Goal: Task Accomplishment & Management: Manage account settings

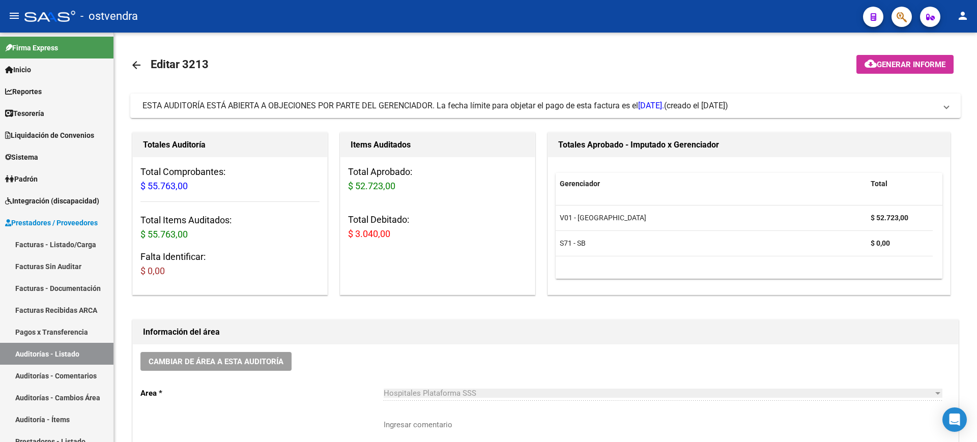
scroll to position [0, 119]
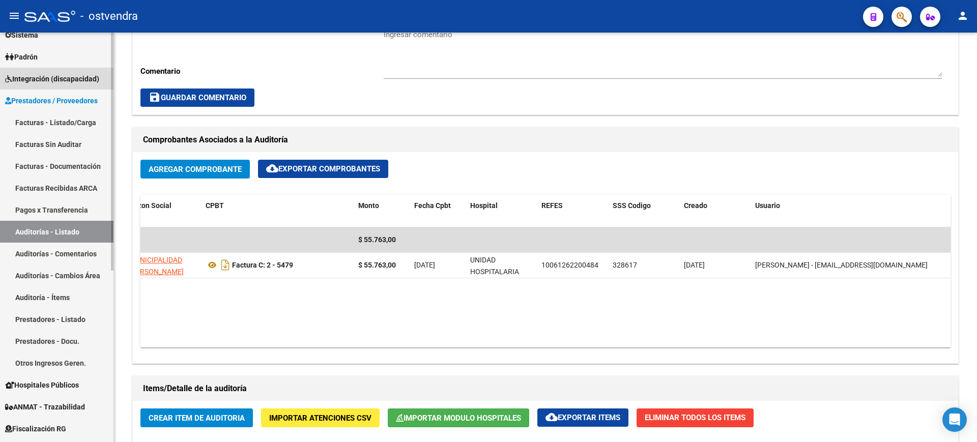
click at [62, 77] on span "Integración (discapacidad)" at bounding box center [52, 78] width 94 height 11
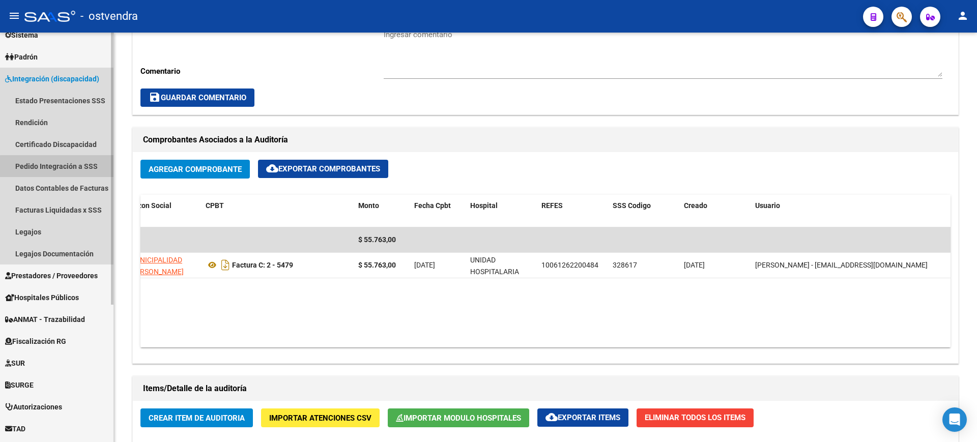
click at [58, 173] on link "Pedido Integración a SSS" at bounding box center [57, 166] width 114 height 22
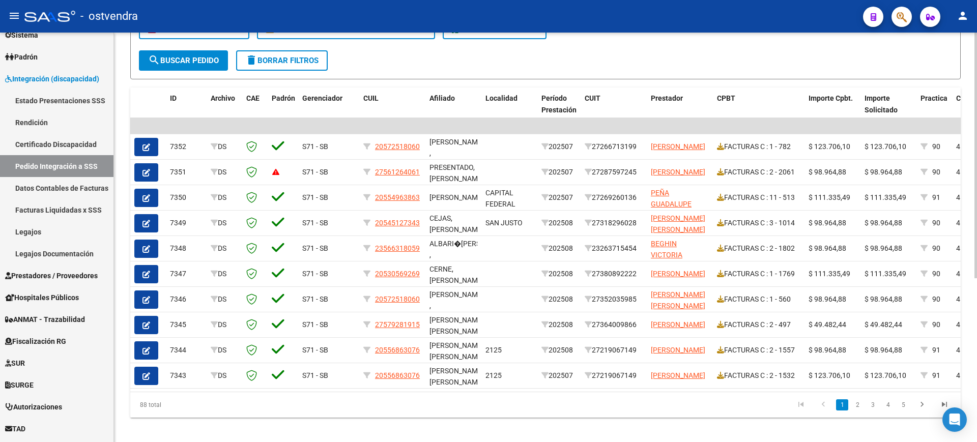
scroll to position [273, 0]
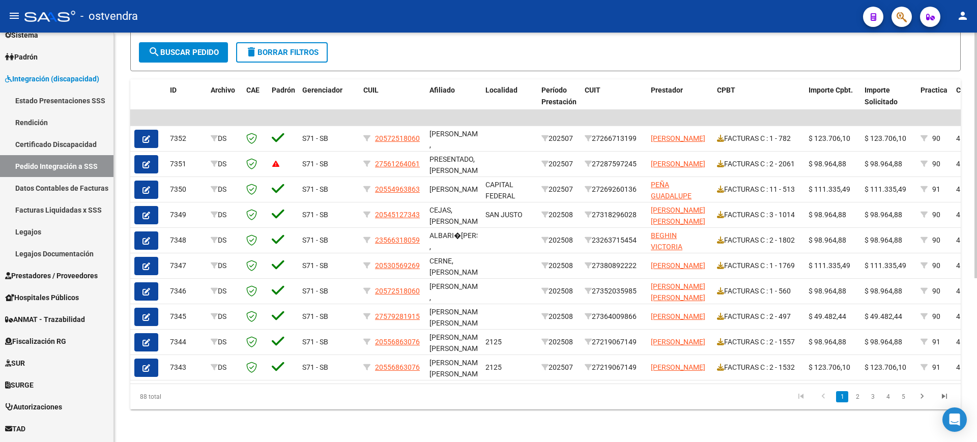
click at [977, 302] on div at bounding box center [976, 320] width 3 height 246
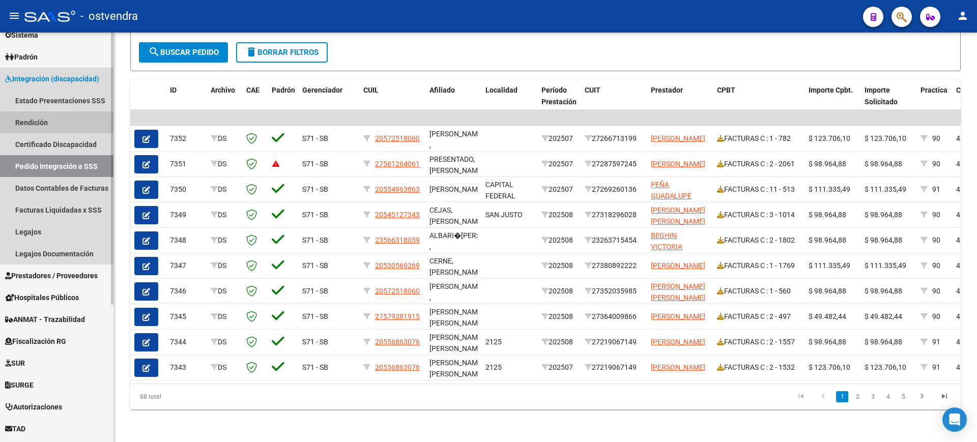
click at [42, 123] on link "Rendición" at bounding box center [57, 122] width 114 height 22
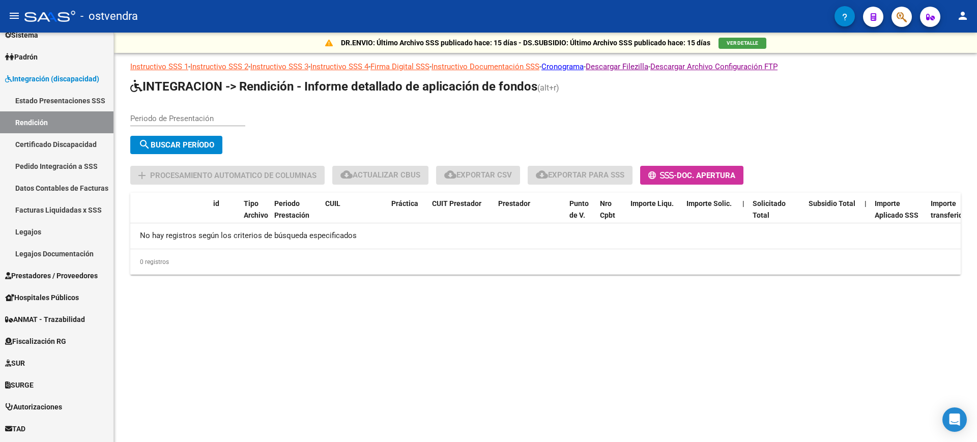
click at [148, 124] on div "Periodo de Presentación" at bounding box center [187, 115] width 115 height 22
type input "202507"
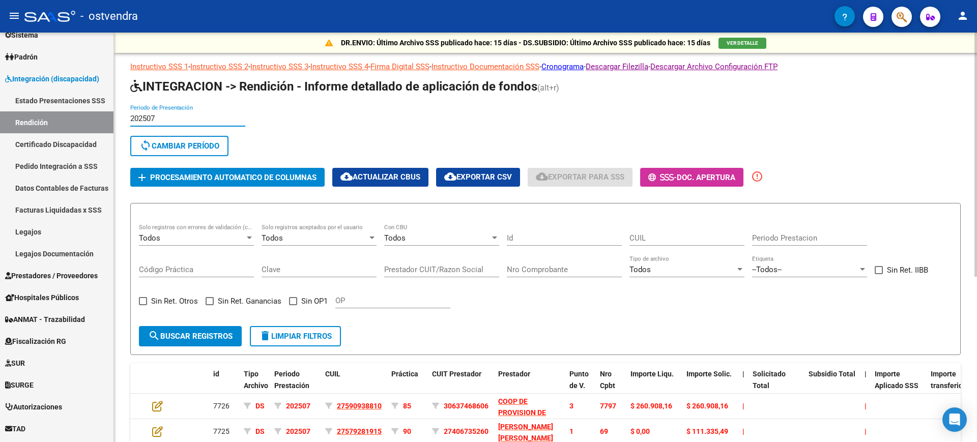
click at [977, 117] on div at bounding box center [976, 155] width 3 height 244
click at [283, 127] on div "202507 Periodo de Presentación search Buscar Período sync Cambiar Período" at bounding box center [512, 132] width 764 height 56
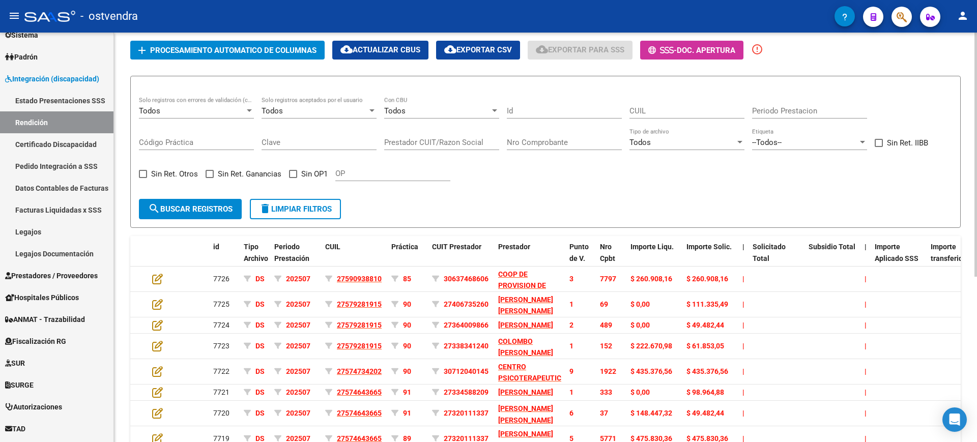
scroll to position [131, 0]
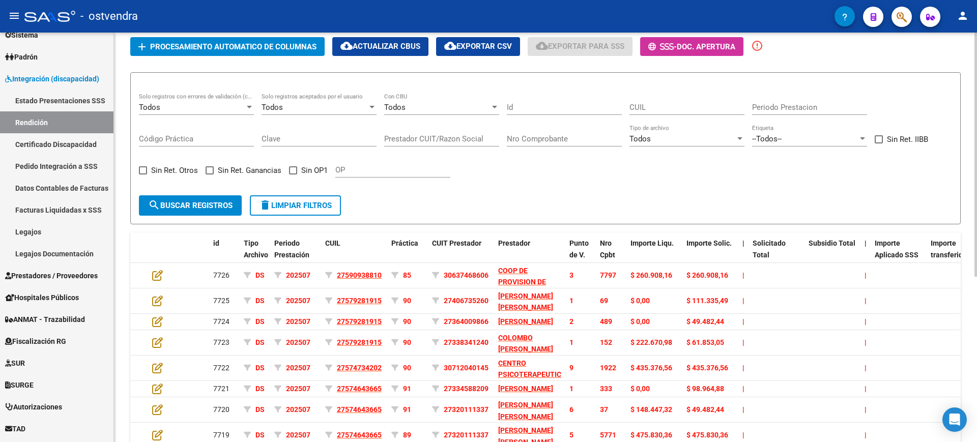
click at [977, 166] on div at bounding box center [976, 245] width 3 height 244
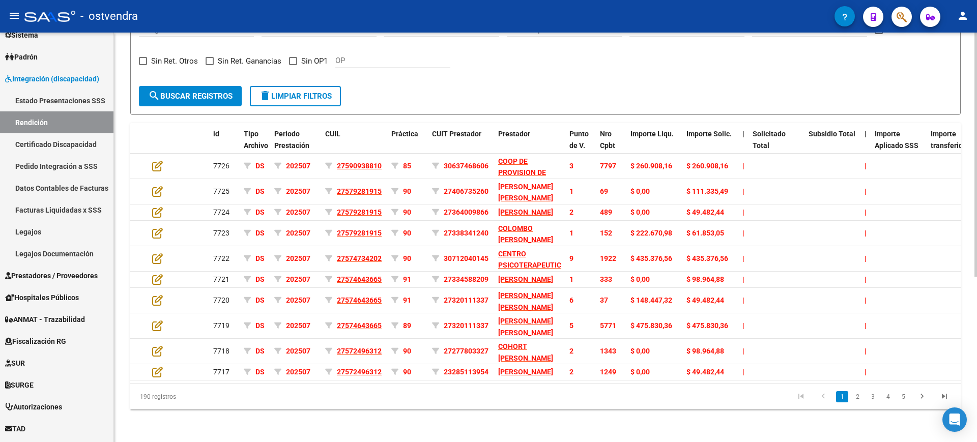
scroll to position [277, 0]
click at [977, 326] on div at bounding box center [976, 320] width 3 height 244
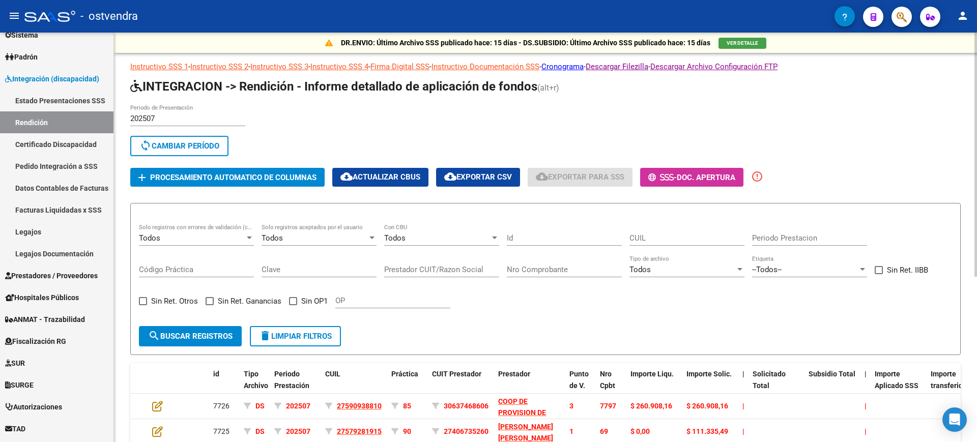
click at [977, 58] on div at bounding box center [976, 238] width 3 height 410
click at [443, 271] on input "Prestador CUIT/Razon Social" at bounding box center [441, 269] width 115 height 9
type input "2"
click at [467, 269] on input "2" at bounding box center [441, 269] width 115 height 9
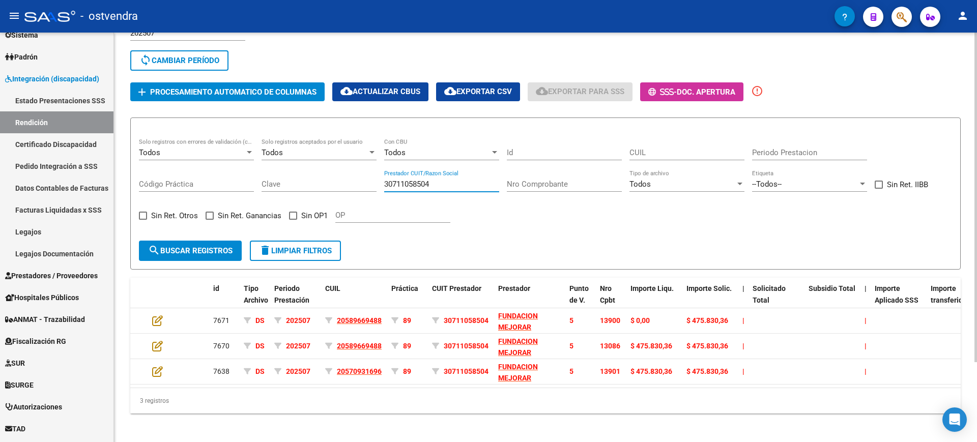
scroll to position [99, 0]
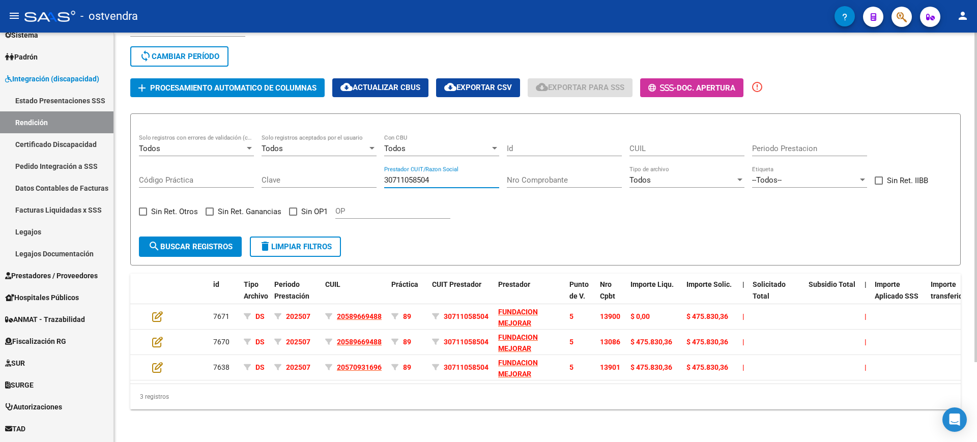
click at [975, 218] on div at bounding box center [976, 278] width 3 height 330
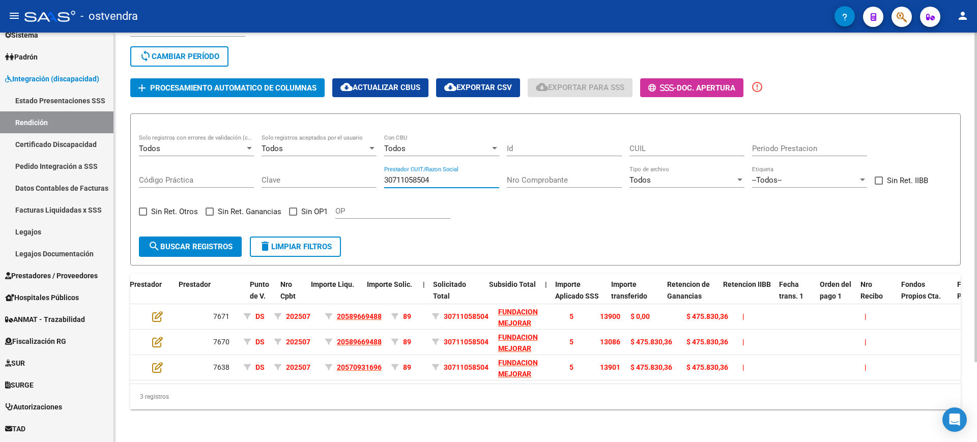
scroll to position [0, 320]
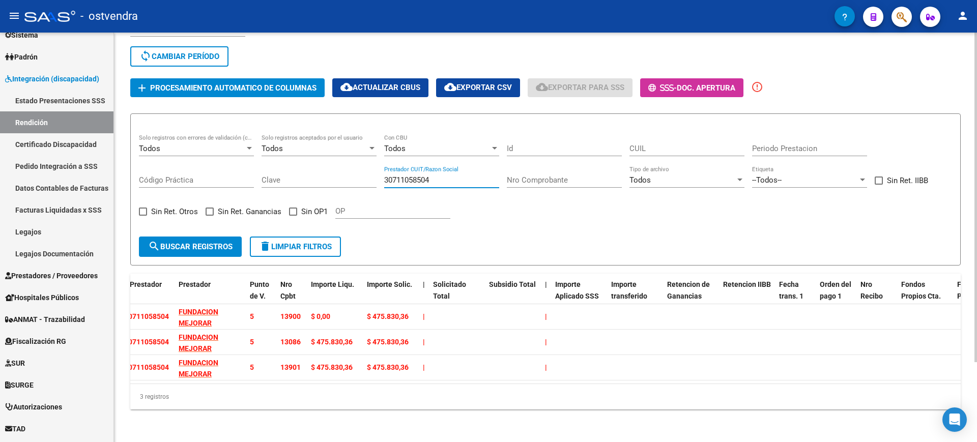
type input "30711058504"
click at [152, 374] on datatable-selection "7671 DS 202507 20589669488 89 30711058504 FUNDACION MEJORAR ESTUDIANDO TRABAJAN…" at bounding box center [226, 378] width 831 height 9
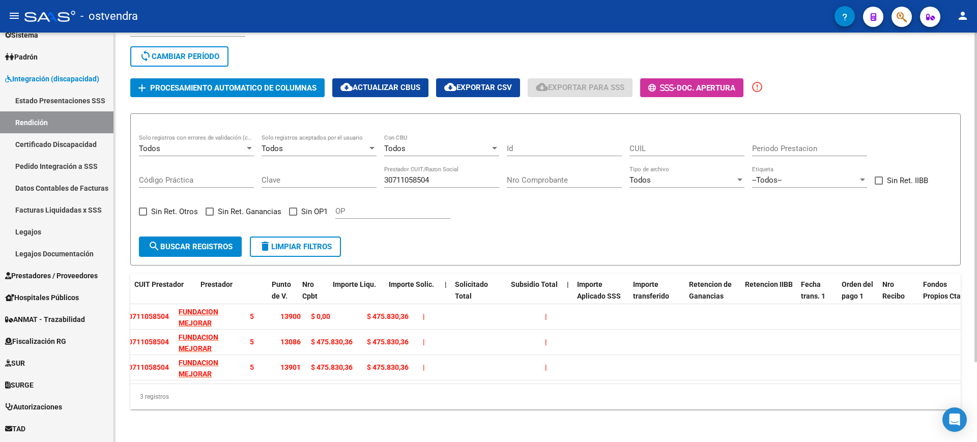
scroll to position [0, 0]
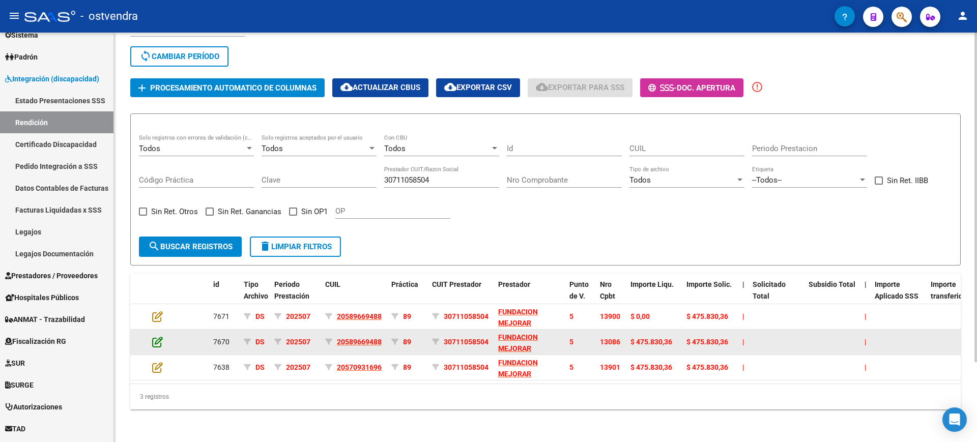
click at [153, 337] on icon at bounding box center [157, 342] width 11 height 11
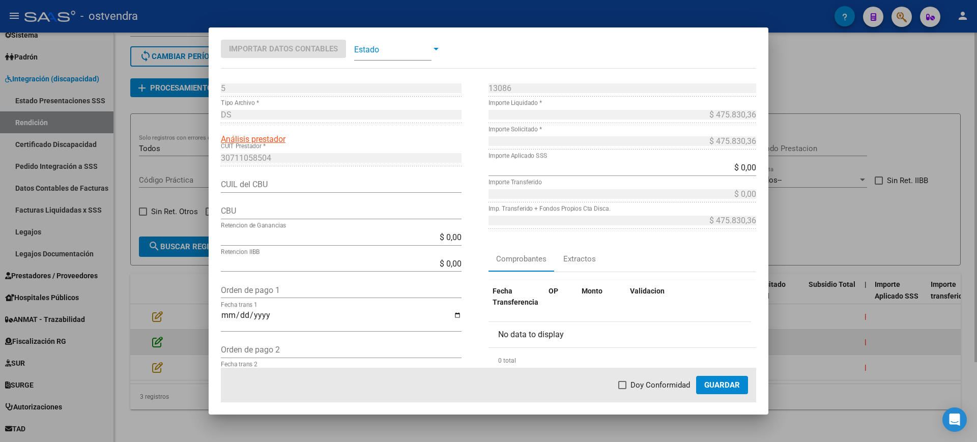
type input "0170107020000000901574"
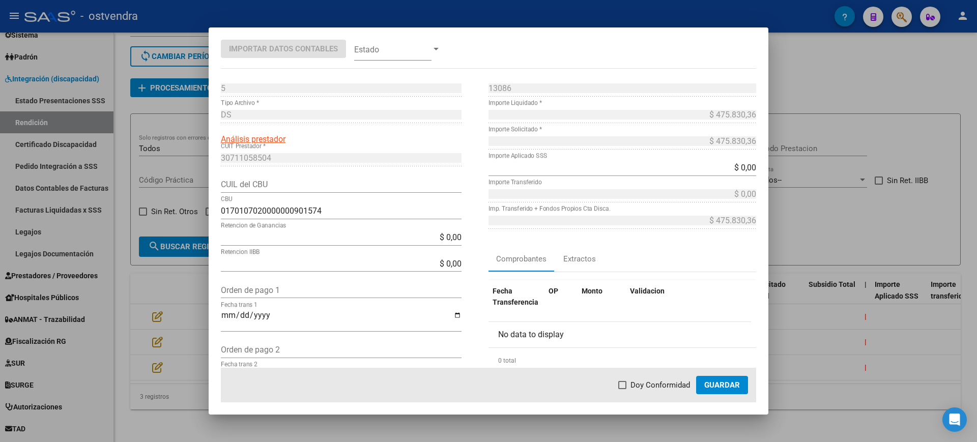
click at [713, 125] on div "$ 475.830,36 Importe Liquidado *" at bounding box center [623, 120] width 268 height 26
drag, startPoint x: 713, startPoint y: 125, endPoint x: 727, endPoint y: 106, distance: 23.7
click at [727, 106] on div "13086 Nro Comprobante * $ 475.830,36 Importe Liquidado * $ 475.830,36 Importe S…" at bounding box center [623, 280] width 268 height 401
click at [800, 70] on div at bounding box center [488, 221] width 977 height 442
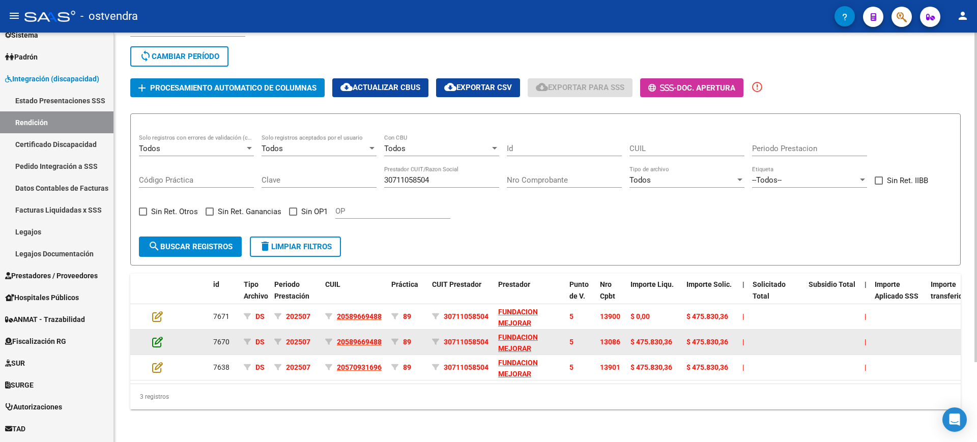
click at [157, 337] on icon at bounding box center [157, 342] width 11 height 11
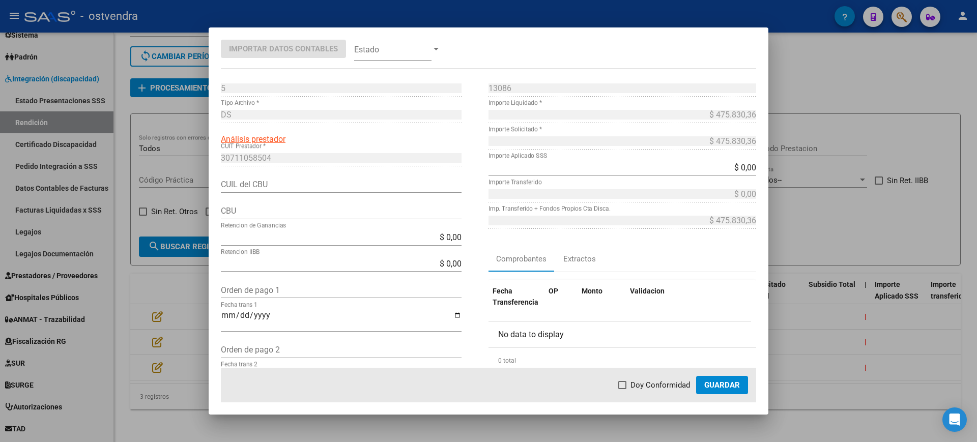
type input "0170107020000000901574"
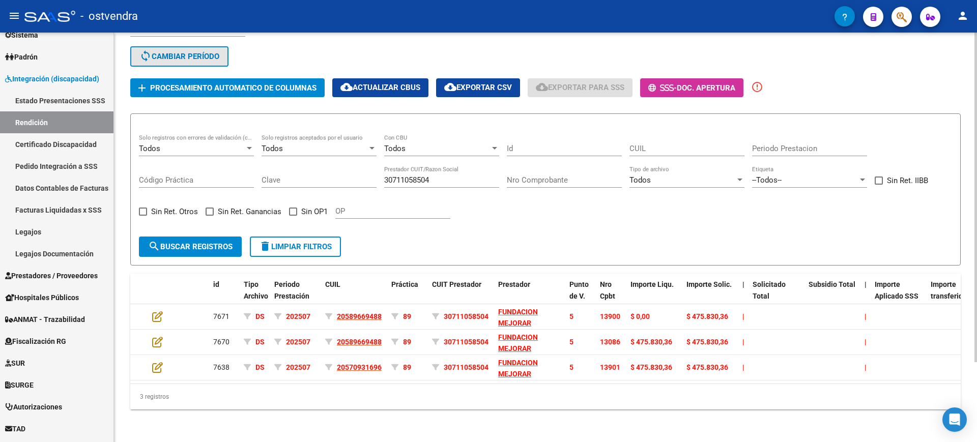
click at [218, 52] on span "sync Cambiar Período" at bounding box center [179, 56] width 80 height 9
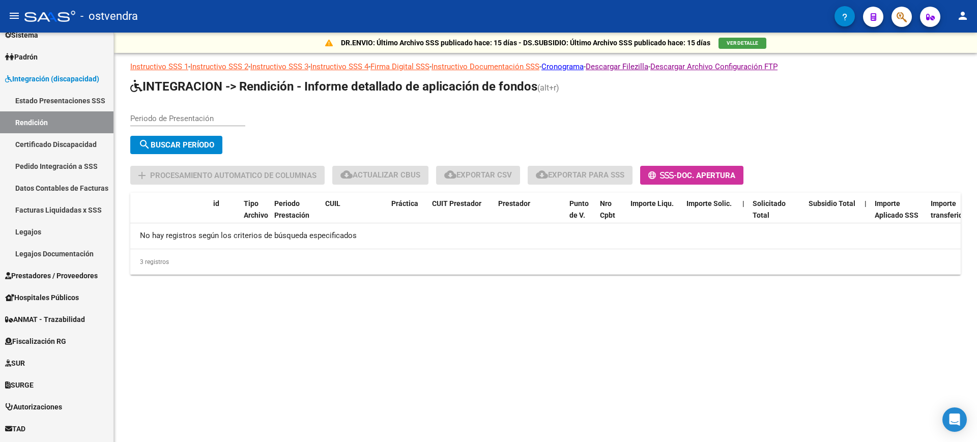
click at [192, 111] on div "Periodo de Presentación" at bounding box center [187, 115] width 115 height 22
type input "202507"
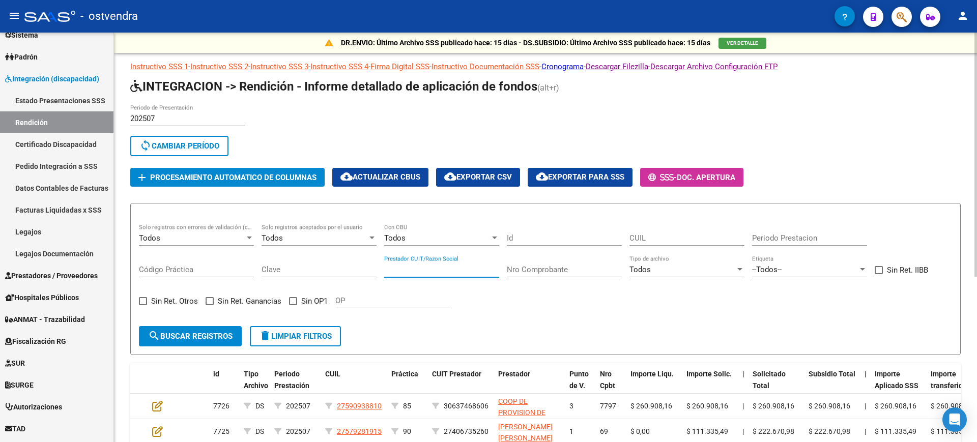
click at [466, 268] on input "Prestador CUIT/Razon Social" at bounding box center [441, 269] width 115 height 9
click at [461, 265] on input "Prestador CUIT/Razon Social" at bounding box center [441, 269] width 115 height 9
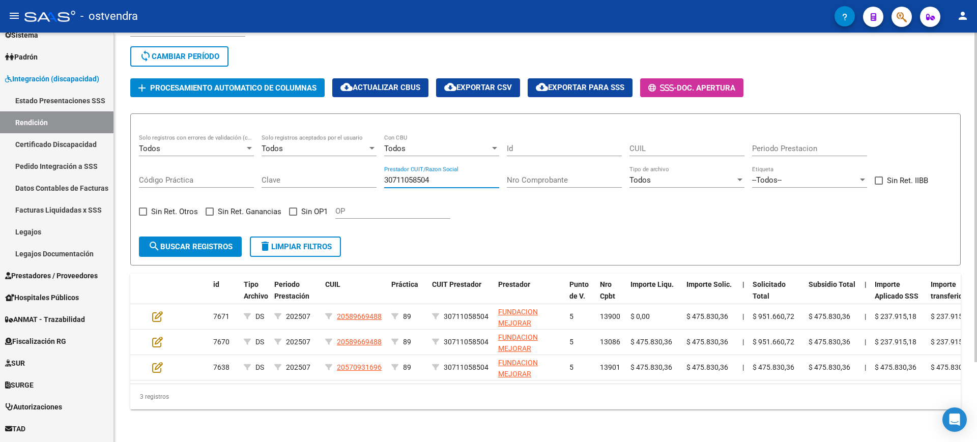
click at [966, 248] on div "DR.ENVIO: Último Archivo SSS publicado hace: 15 días - DS.SUBSIDIO: Último Arch…" at bounding box center [547, 192] width 866 height 499
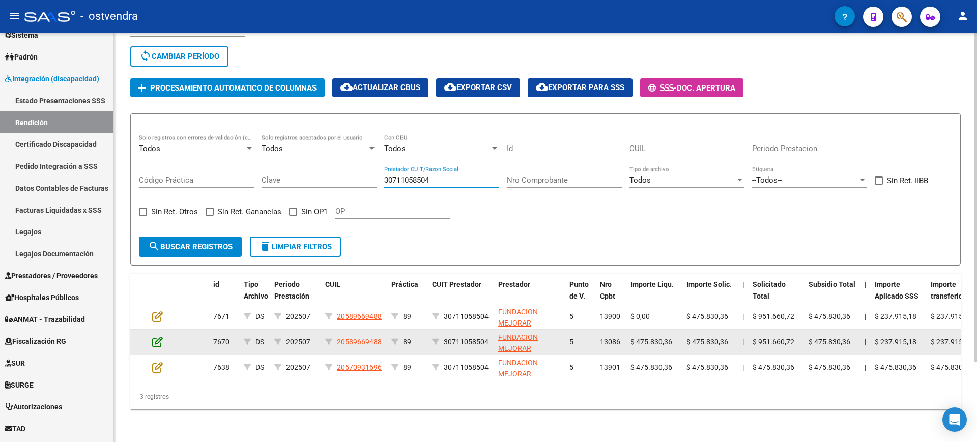
type input "30711058504"
click at [162, 337] on icon at bounding box center [157, 342] width 11 height 11
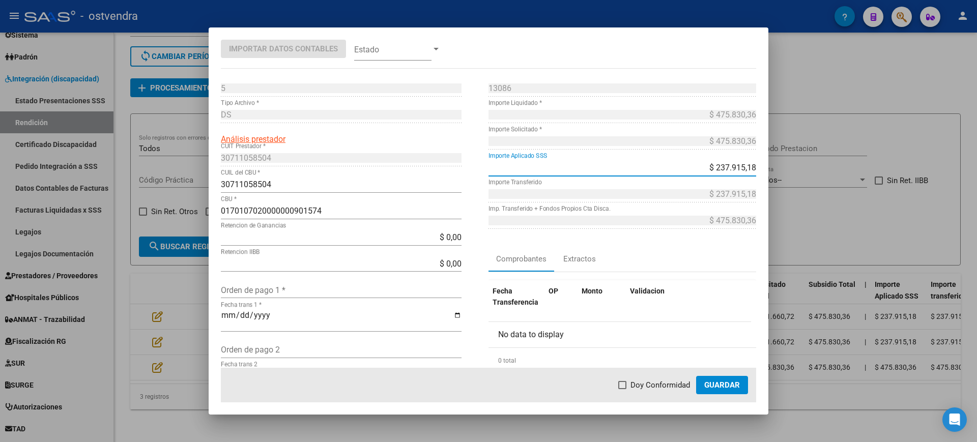
click at [727, 171] on input "$ 237.915,18" at bounding box center [623, 168] width 268 height 10
click at [699, 163] on input "$ 237.915,18" at bounding box center [623, 168] width 268 height 10
type input "$ 0,00"
type input "$ 475.830,36"
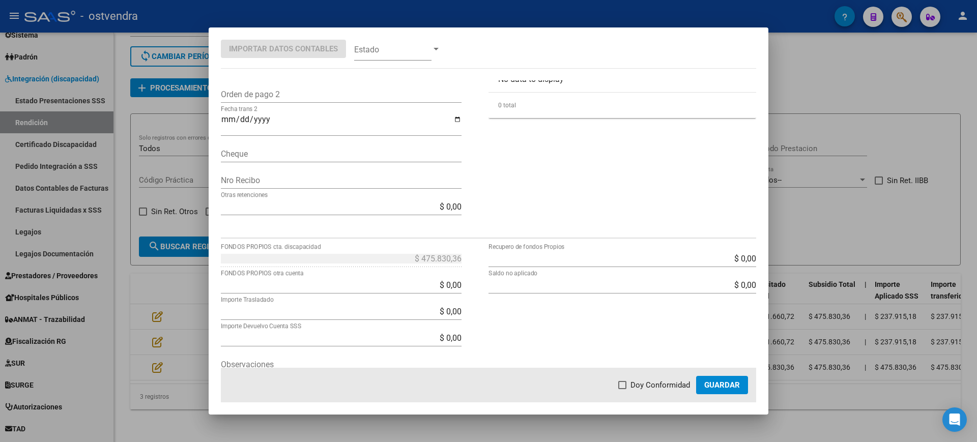
scroll to position [310, 0]
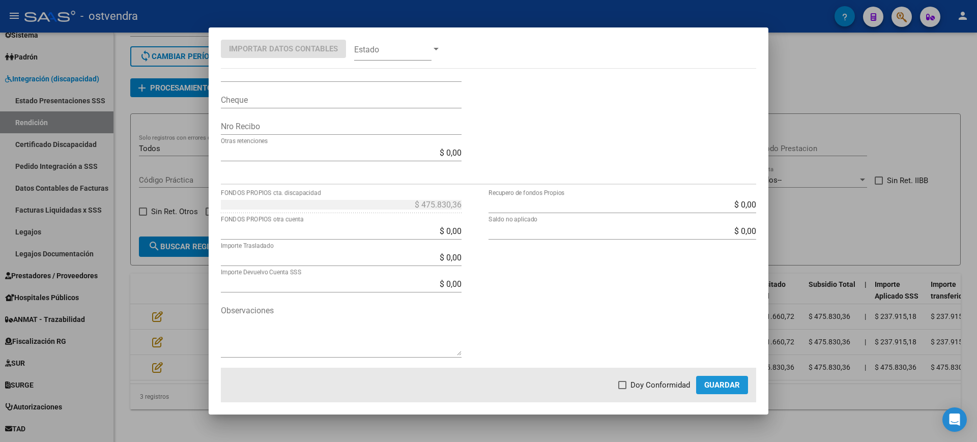
click at [709, 388] on span "Guardar" at bounding box center [723, 385] width 36 height 9
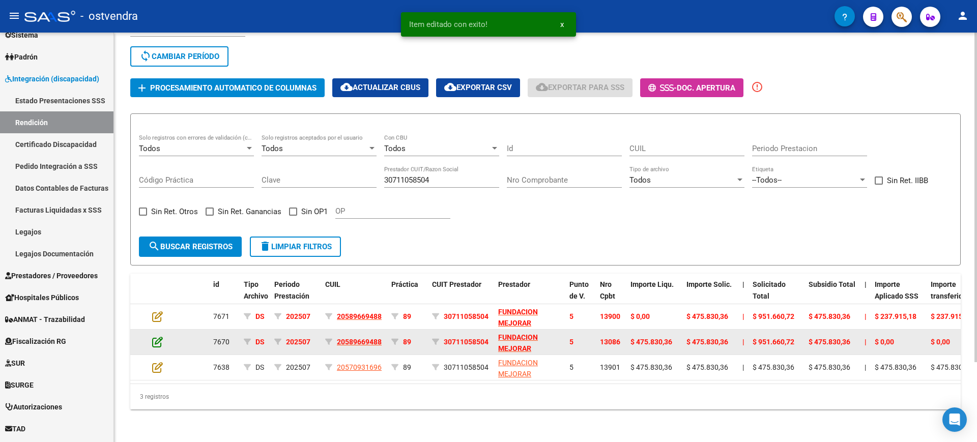
click at [152, 337] on icon at bounding box center [157, 342] width 11 height 11
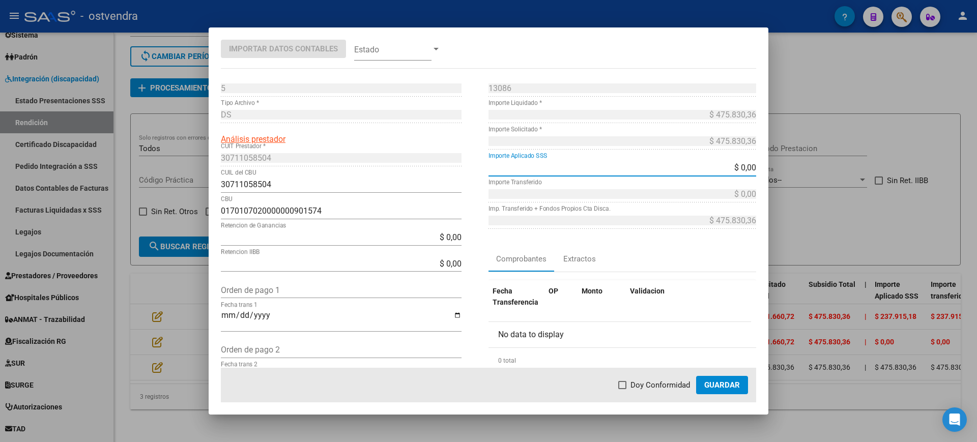
click at [732, 169] on input "$ 0,00" at bounding box center [623, 168] width 268 height 10
click at [826, 147] on div at bounding box center [488, 221] width 977 height 442
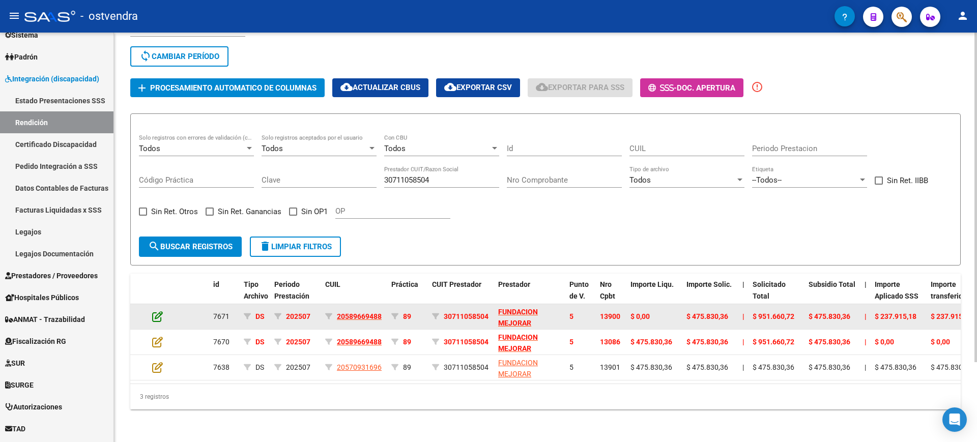
click at [158, 311] on icon at bounding box center [157, 316] width 11 height 11
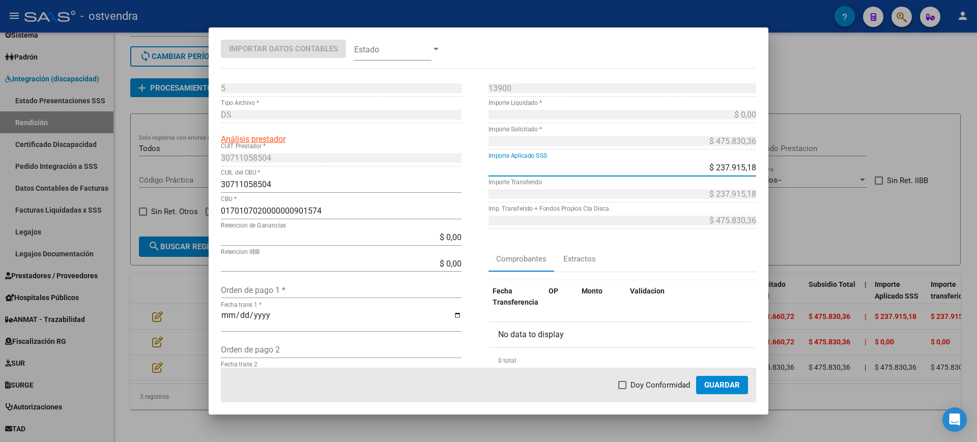
click at [702, 171] on input "$ 237.915,18" at bounding box center [623, 168] width 268 height 10
type input "$ 475.830,36"
type input "$ 0,00"
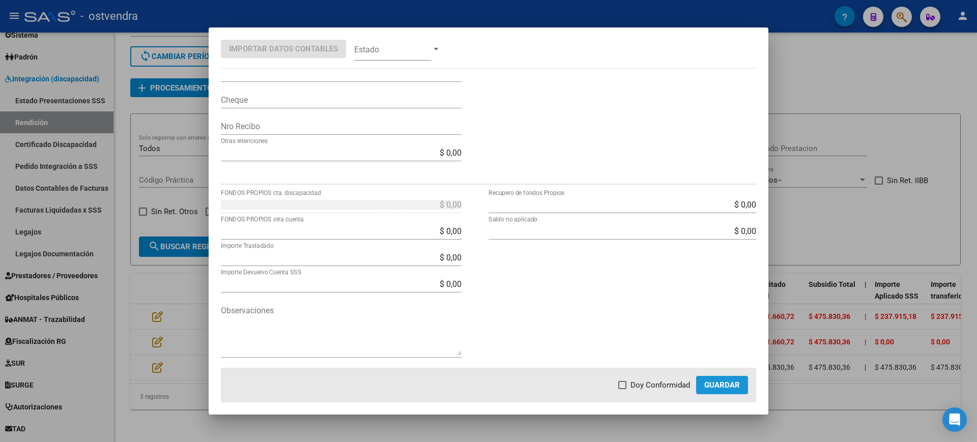
click at [718, 385] on span "Guardar" at bounding box center [723, 385] width 36 height 9
click at [721, 387] on span "Guardar" at bounding box center [723, 385] width 36 height 9
click at [806, 208] on div at bounding box center [488, 221] width 977 height 442
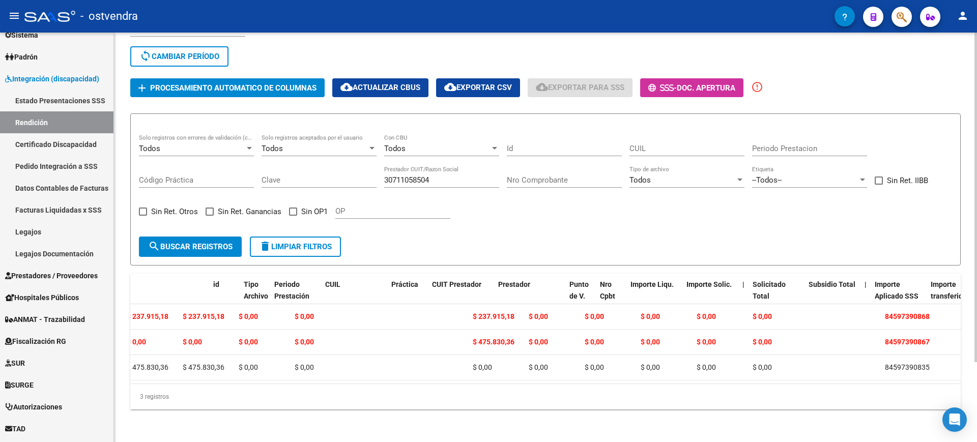
scroll to position [0, 0]
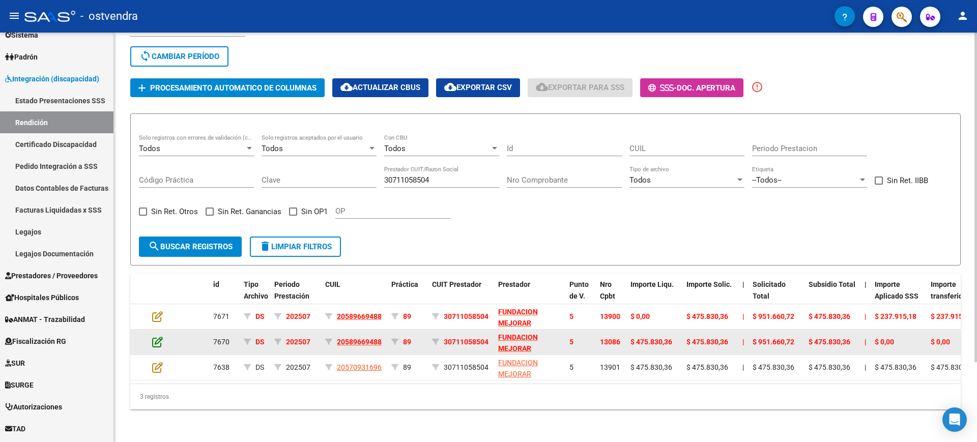
click at [157, 337] on icon at bounding box center [157, 342] width 11 height 11
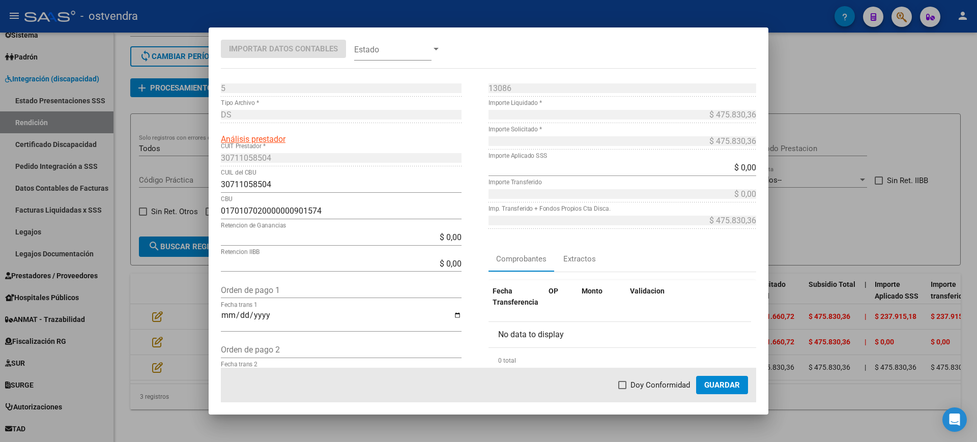
click at [834, 47] on div at bounding box center [488, 221] width 977 height 442
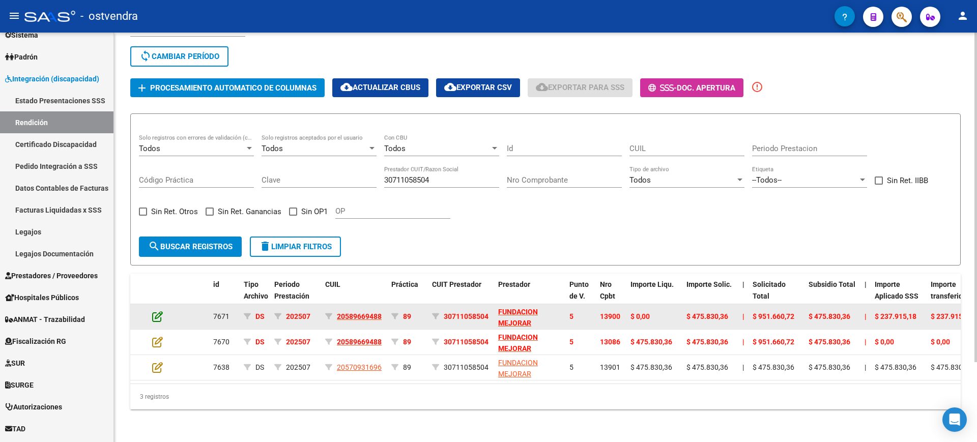
click at [152, 311] on icon at bounding box center [157, 316] width 11 height 11
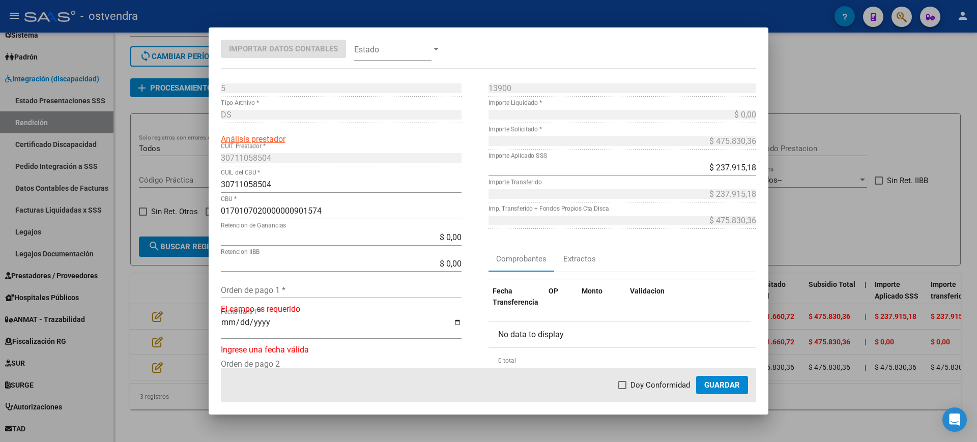
click at [709, 161] on div "$ 237.915,18 Importe Aplicado SSS" at bounding box center [623, 168] width 268 height 16
type input "$ 475.830,36"
type input "$ 0,00"
click at [718, 382] on span "Guardar" at bounding box center [723, 385] width 36 height 9
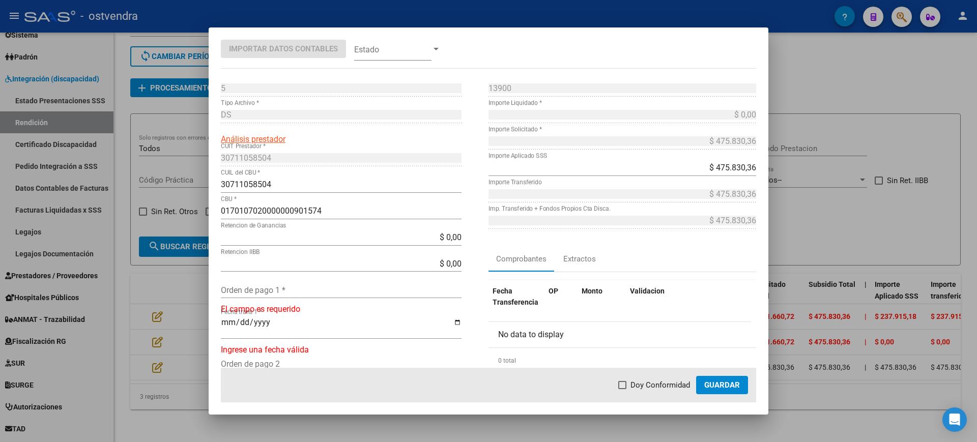
click at [720, 378] on button "Guardar" at bounding box center [722, 385] width 52 height 18
click at [304, 289] on input "Orden de pago 1 *" at bounding box center [341, 291] width 241 height 10
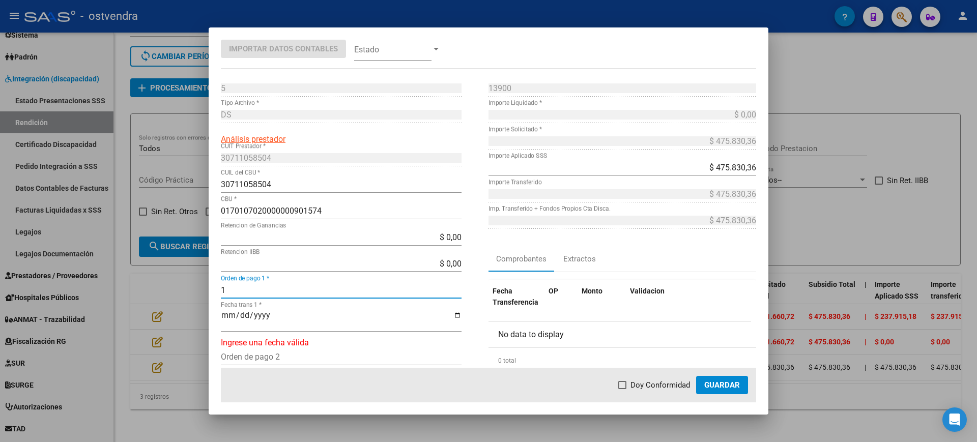
type input "1"
click at [227, 316] on input "Fecha trans 1 *" at bounding box center [341, 319] width 241 height 17
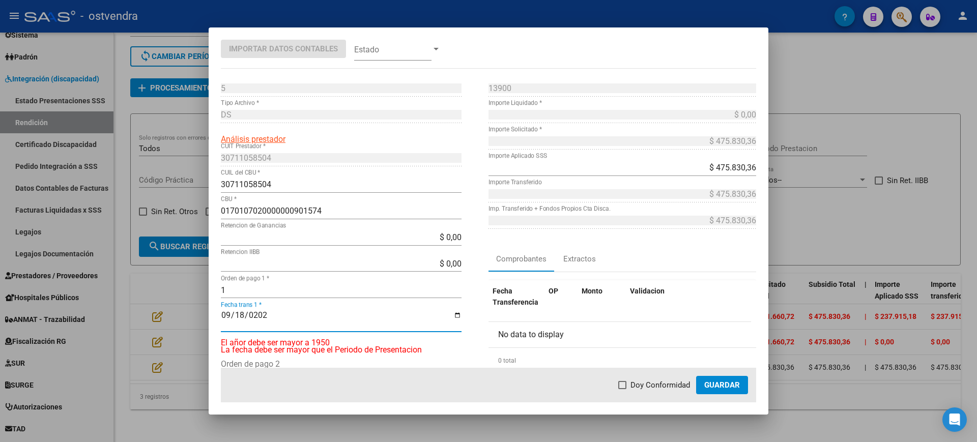
type input "[DATE]"
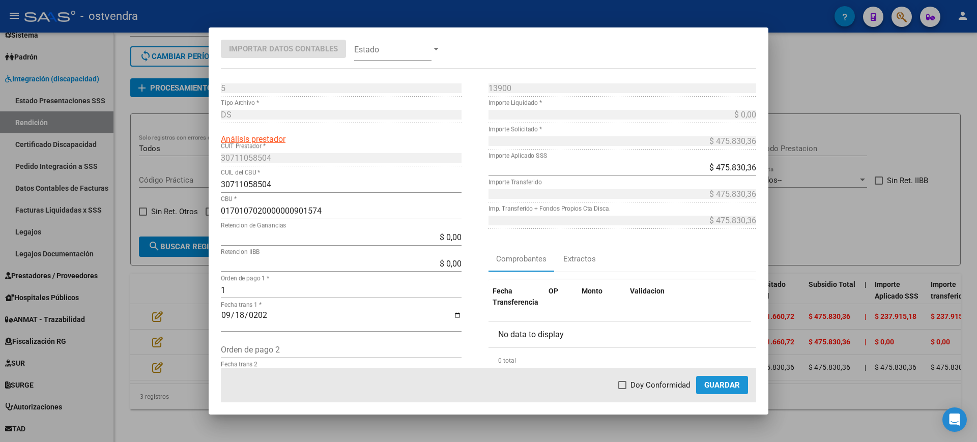
click at [716, 381] on span "Guardar" at bounding box center [723, 385] width 36 height 9
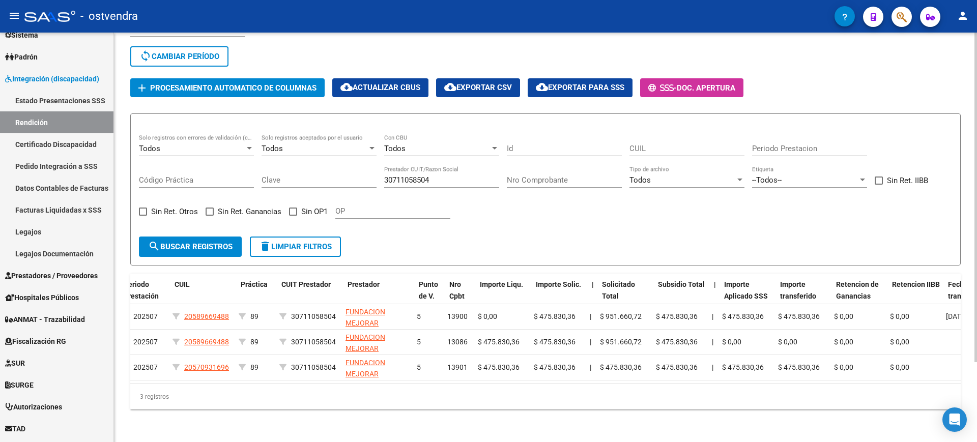
scroll to position [0, 151]
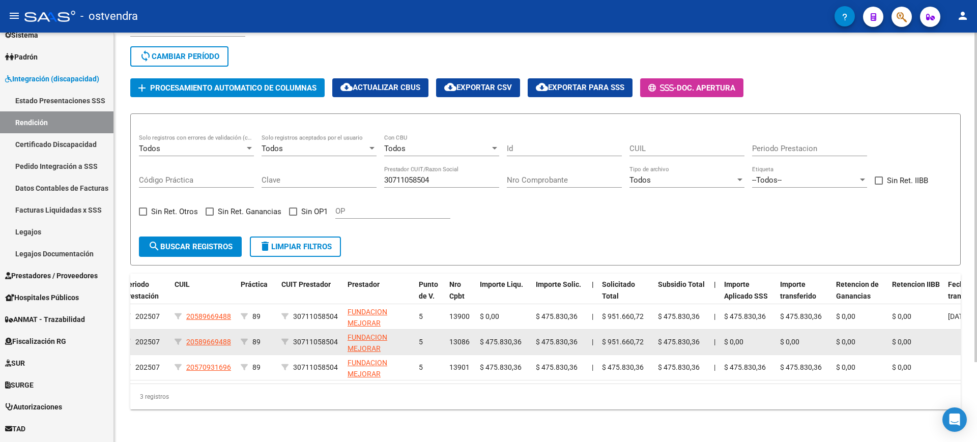
drag, startPoint x: 449, startPoint y: 332, endPoint x: 469, endPoint y: 335, distance: 21.0
click at [469, 335] on datatable-body-cell "13086" at bounding box center [460, 342] width 31 height 25
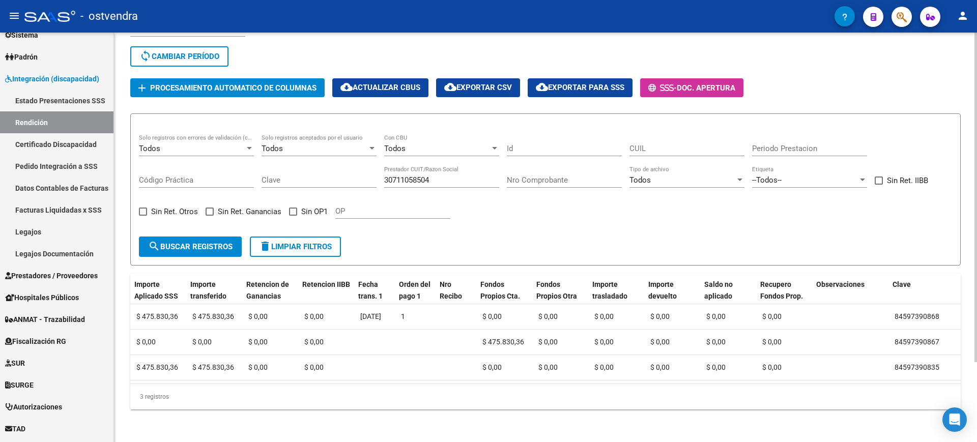
scroll to position [0, 741]
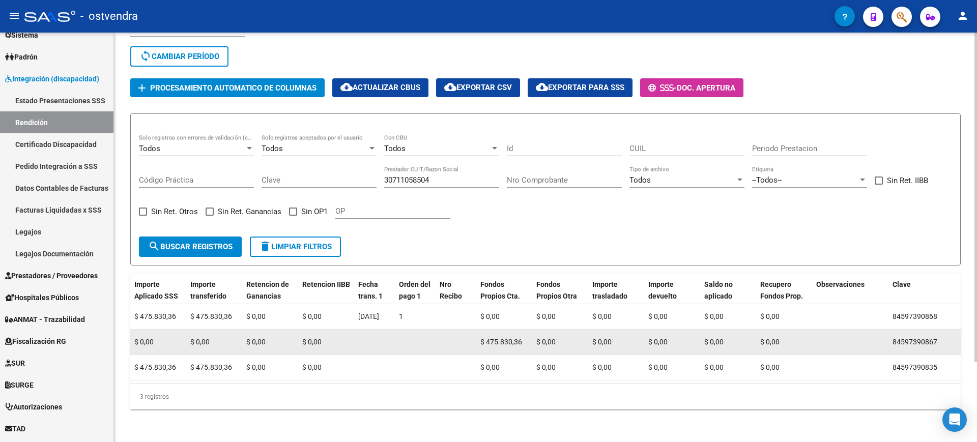
click at [503, 338] on span "$ 475.830,36" at bounding box center [502, 342] width 42 height 8
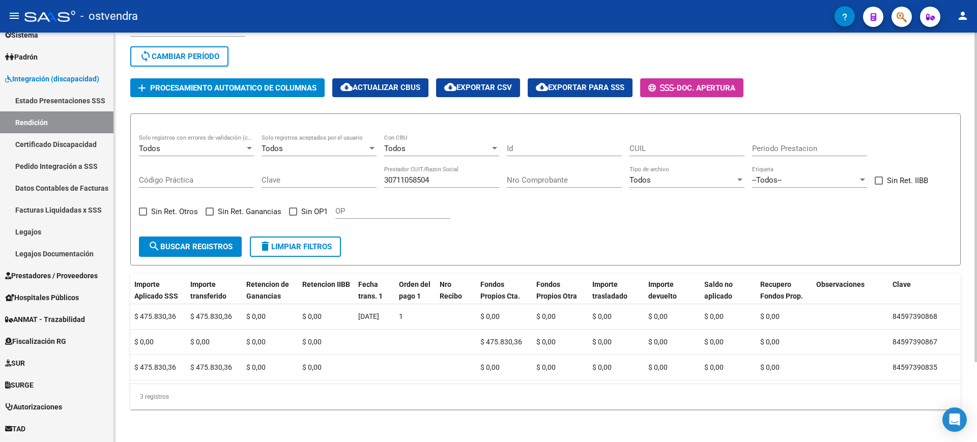
click at [478, 384] on div "3 registros" at bounding box center [545, 396] width 831 height 25
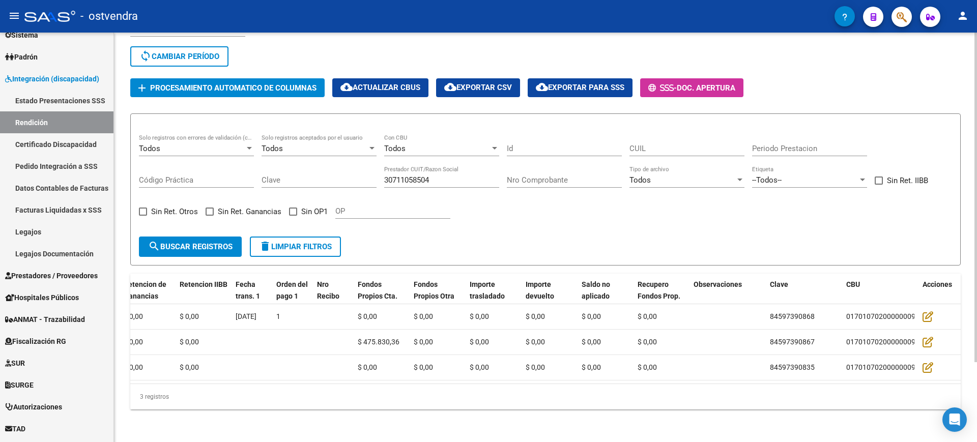
scroll to position [0, 900]
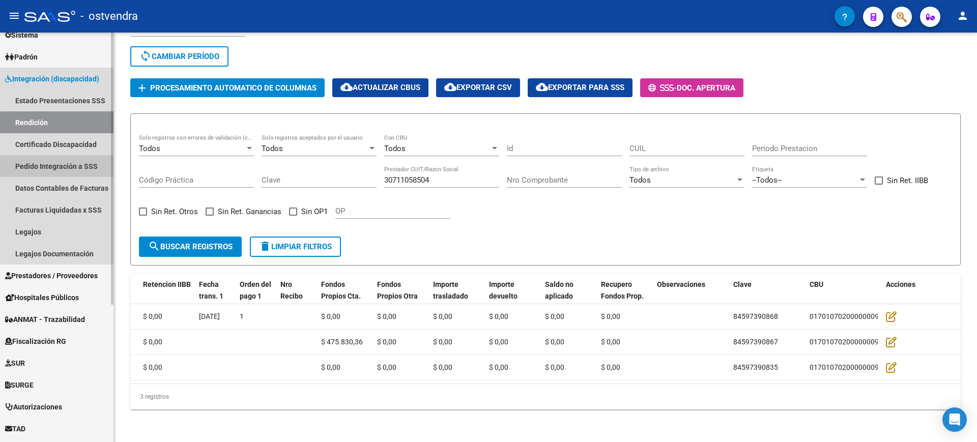
click at [54, 173] on link "Pedido Integración a SSS" at bounding box center [57, 166] width 114 height 22
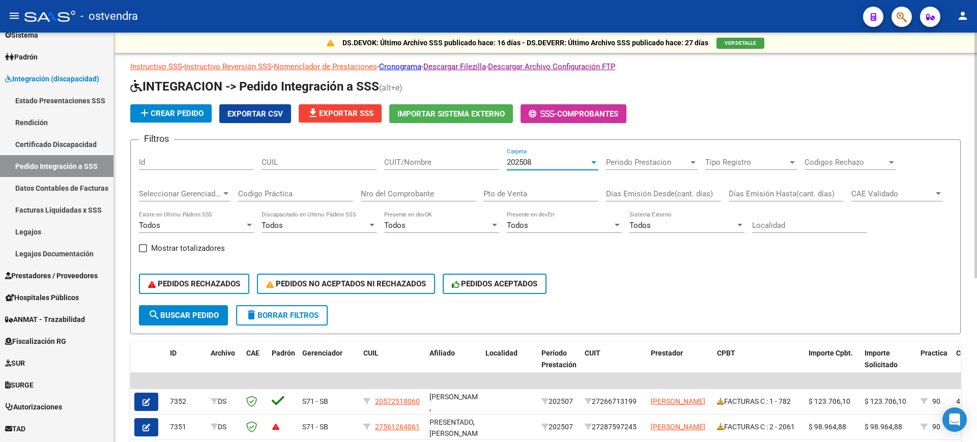
click at [553, 165] on div "202508" at bounding box center [548, 162] width 82 height 9
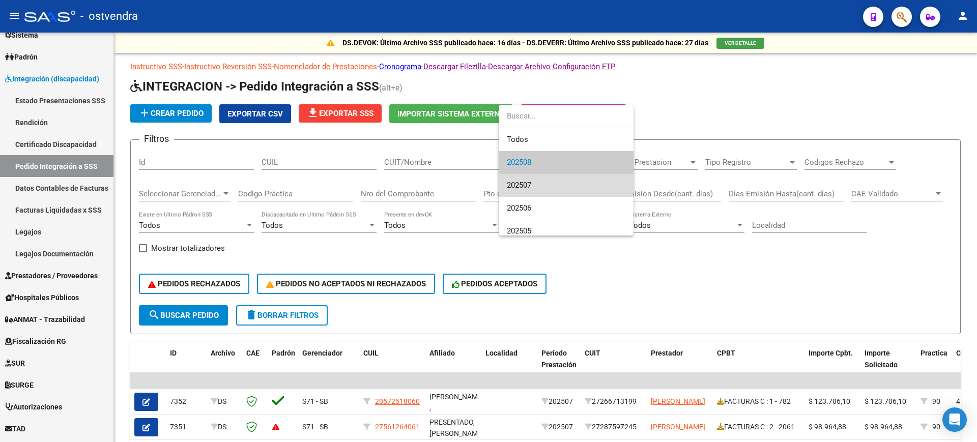
click at [551, 188] on span "202507" at bounding box center [566, 185] width 119 height 23
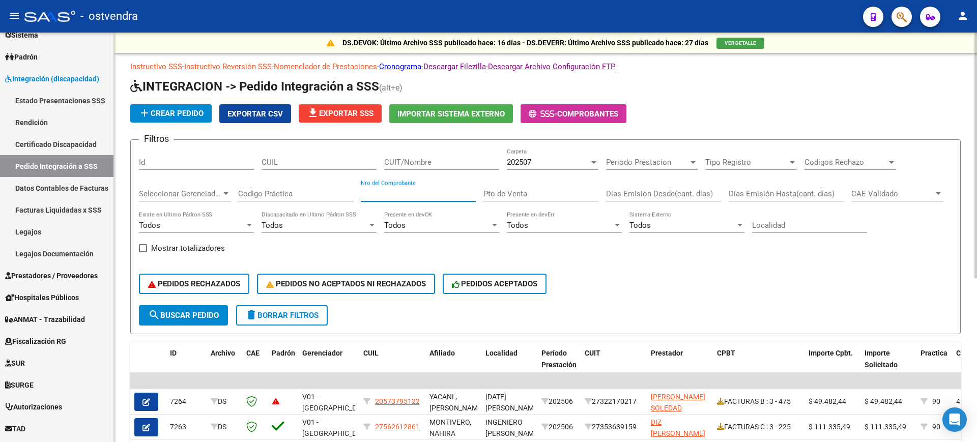
click at [421, 192] on input "Nro del Comprobante" at bounding box center [418, 193] width 115 height 9
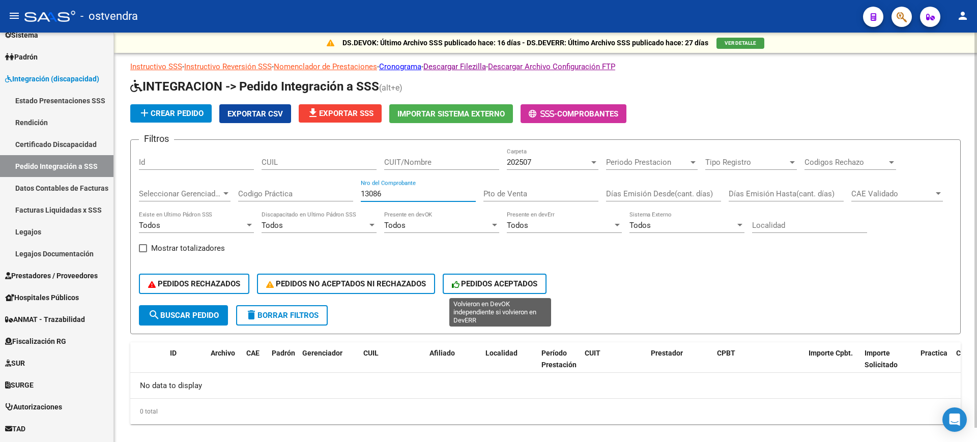
type input "13086"
click at [479, 278] on button "PEDIDOS ACEPTADOS" at bounding box center [495, 284] width 104 height 20
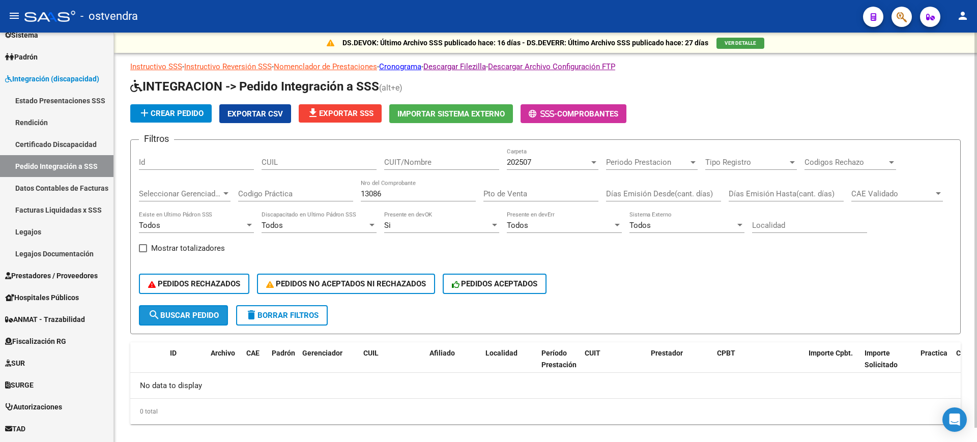
click at [210, 307] on button "search Buscar Pedido" at bounding box center [183, 315] width 89 height 20
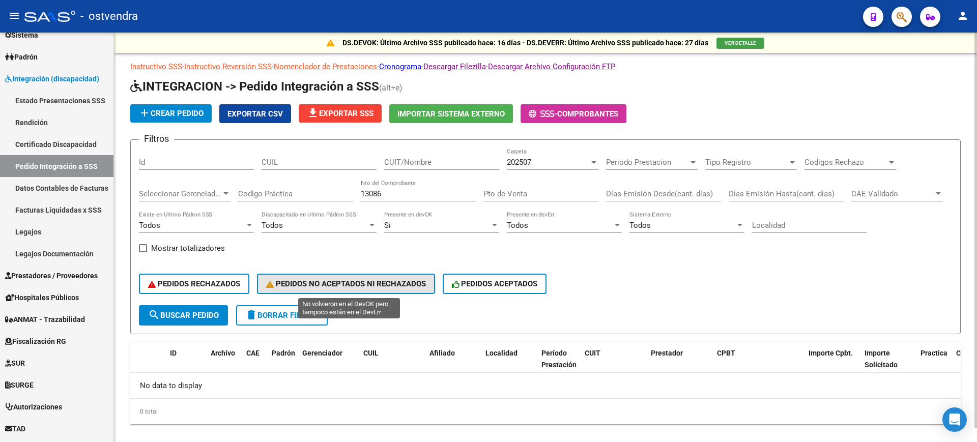
click at [362, 287] on span "PEDIDOS NO ACEPTADOS NI RECHAZADOS" at bounding box center [346, 283] width 160 height 9
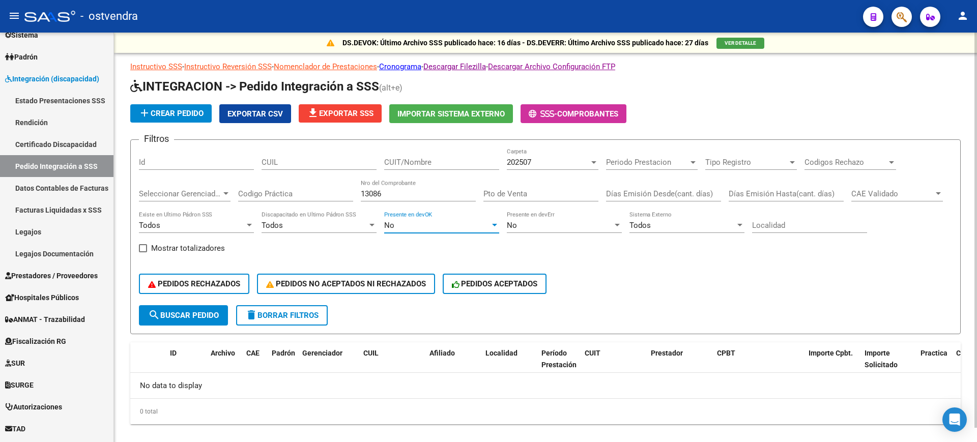
click at [387, 223] on span "No" at bounding box center [389, 225] width 10 height 9
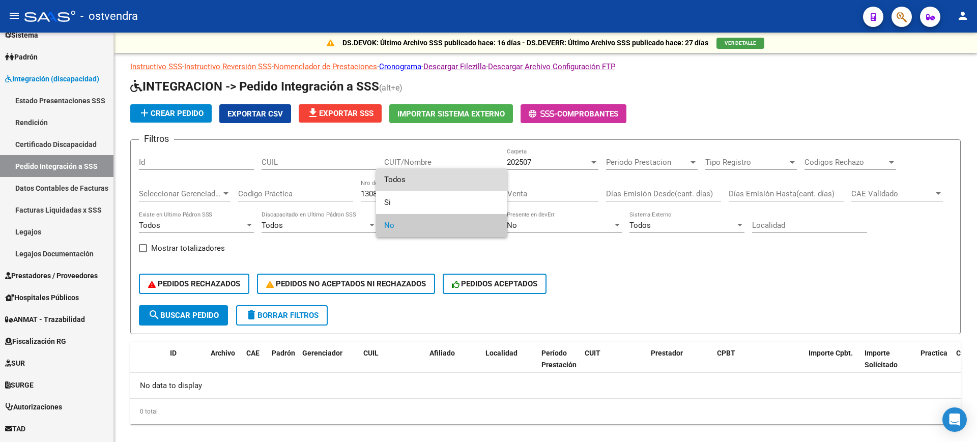
click at [408, 179] on span "Todos" at bounding box center [441, 180] width 115 height 23
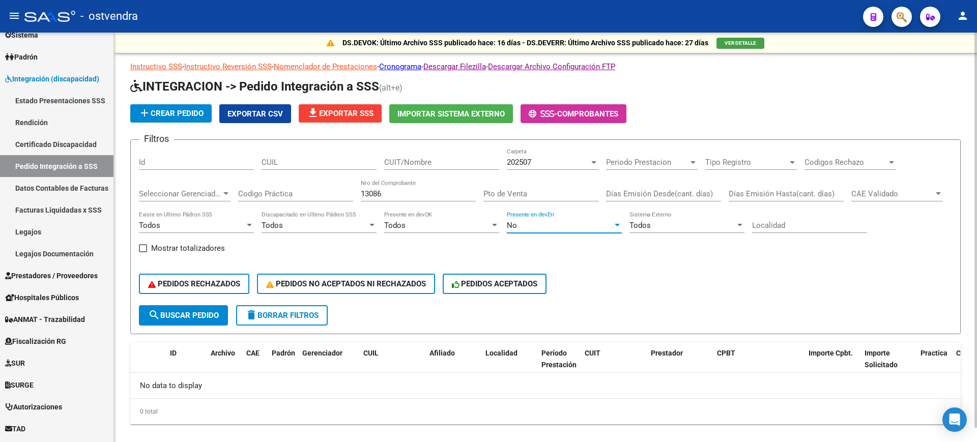
click at [542, 222] on div "No" at bounding box center [560, 225] width 106 height 9
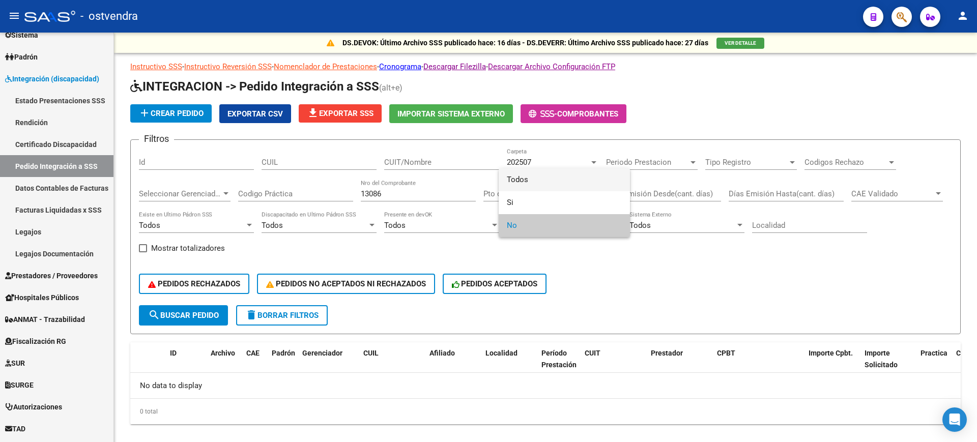
click at [585, 178] on span "Todos" at bounding box center [564, 180] width 115 height 23
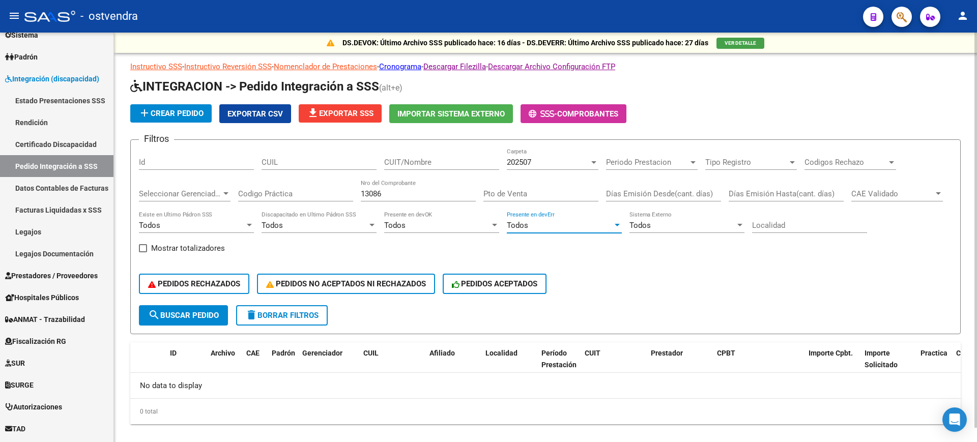
click at [212, 320] on button "search Buscar Pedido" at bounding box center [183, 315] width 89 height 20
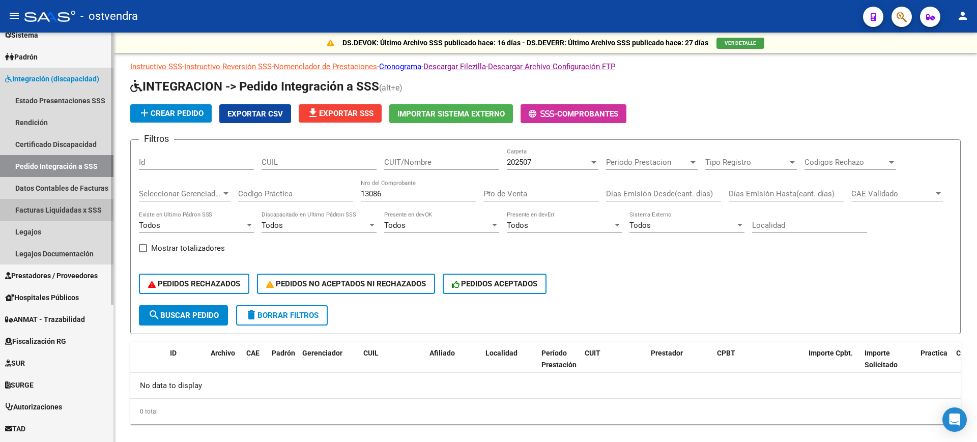
click at [68, 206] on link "Facturas Liquidadas x SSS" at bounding box center [57, 210] width 114 height 22
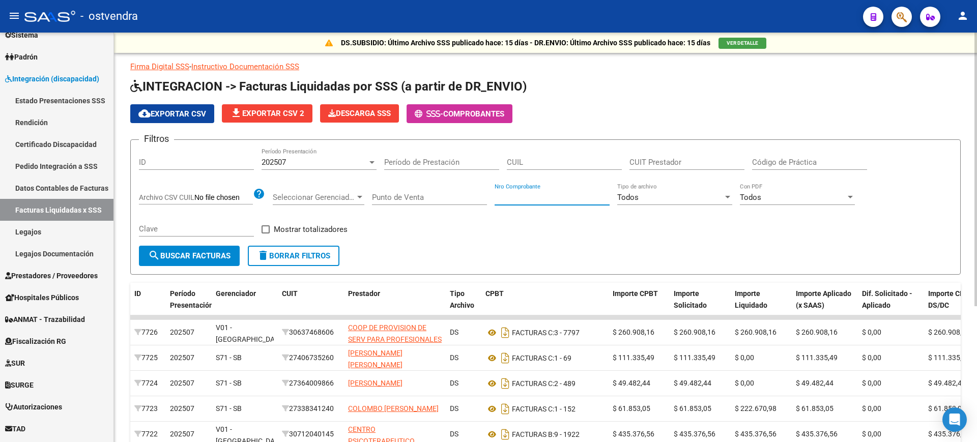
click at [537, 196] on input "Nro Comprobante" at bounding box center [552, 197] width 115 height 9
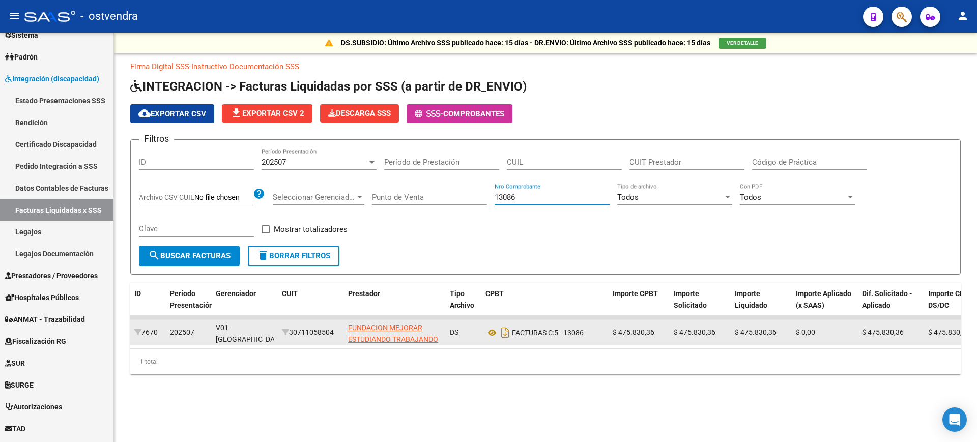
type input "13086"
click at [144, 329] on div "7670" at bounding box center [147, 333] width 27 height 12
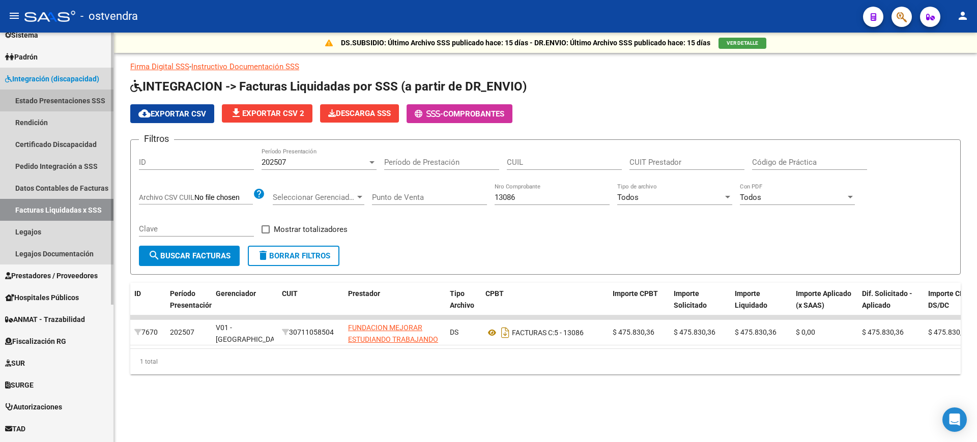
click at [78, 102] on link "Estado Presentaciones SSS" at bounding box center [57, 101] width 114 height 22
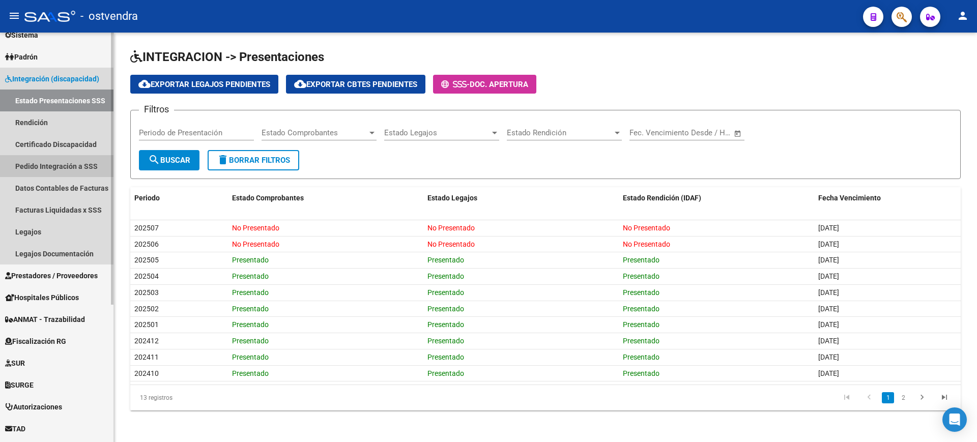
click at [46, 169] on link "Pedido Integración a SSS" at bounding box center [57, 166] width 114 height 22
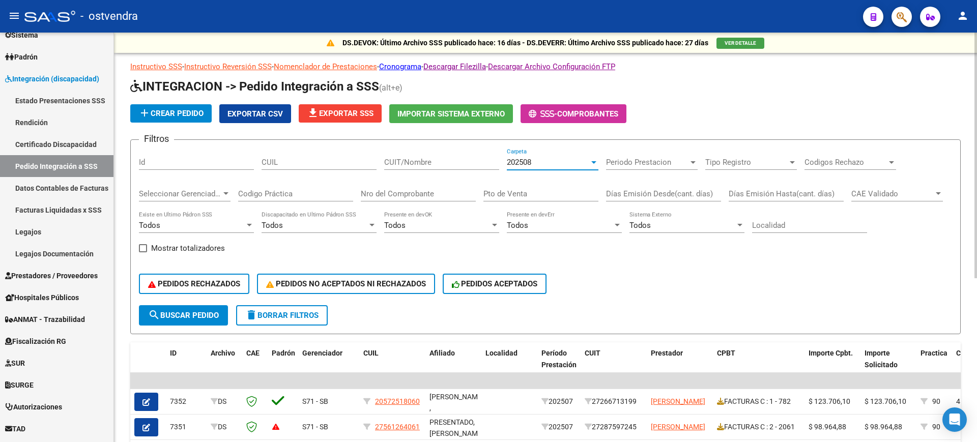
click at [514, 161] on span "202508" at bounding box center [519, 162] width 24 height 9
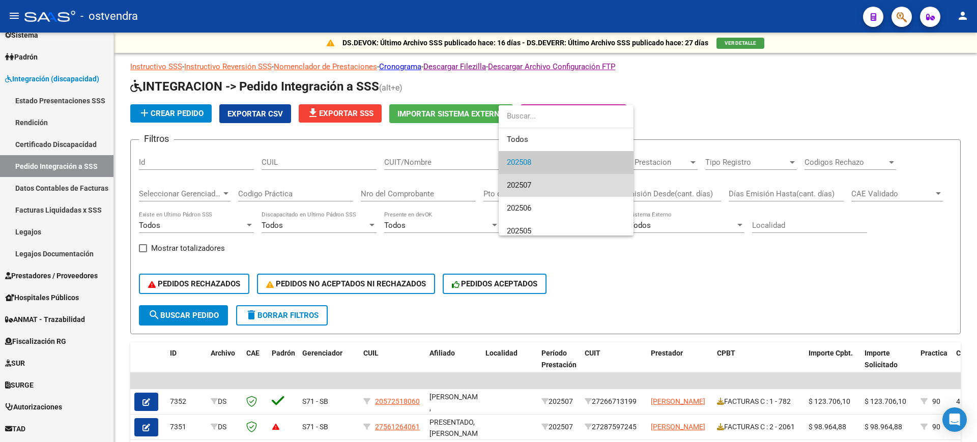
click at [530, 194] on span "202507" at bounding box center [566, 185] width 119 height 23
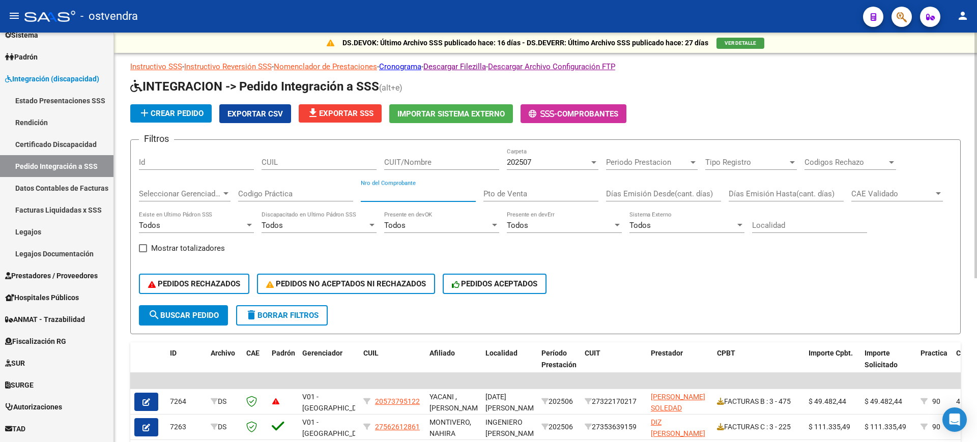
click at [423, 198] on input "Nro del Comprobante" at bounding box center [418, 193] width 115 height 9
click at [538, 195] on input "Pto de Venta" at bounding box center [541, 193] width 115 height 9
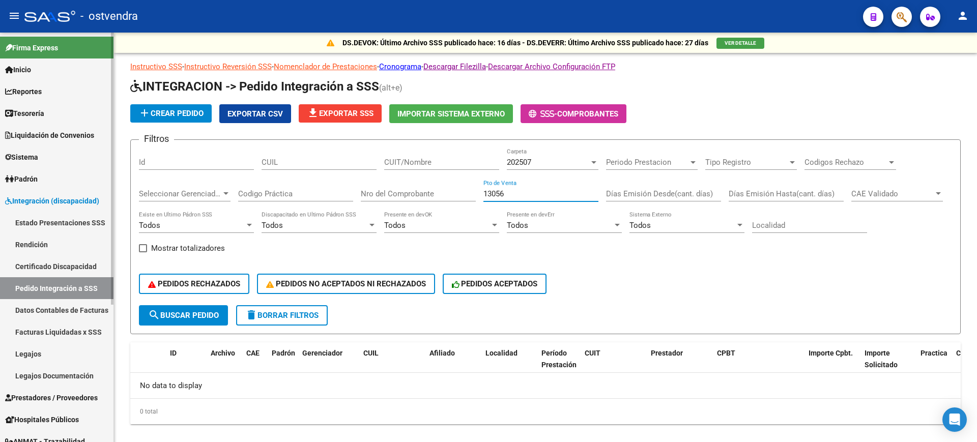
click at [111, 98] on div at bounding box center [112, 238] width 3 height 410
type input "13056"
click at [80, 395] on span "Prestadores / Proveedores" at bounding box center [51, 398] width 93 height 11
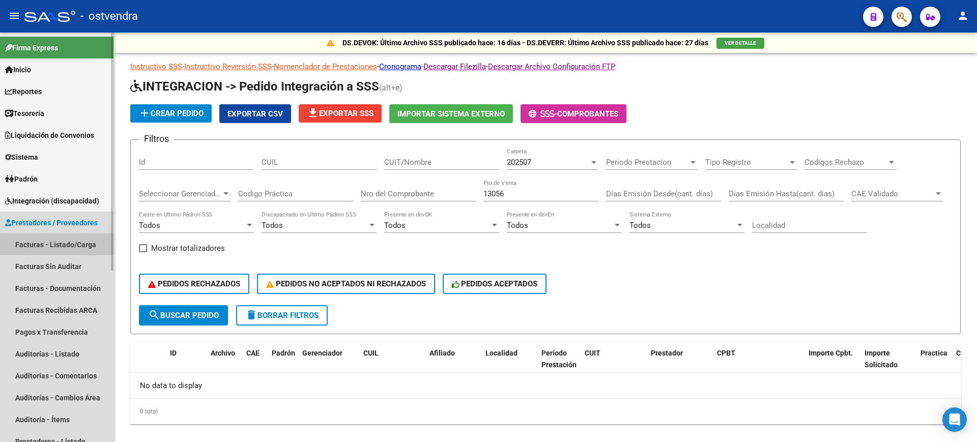
click at [74, 250] on link "Facturas - Listado/Carga" at bounding box center [57, 245] width 114 height 22
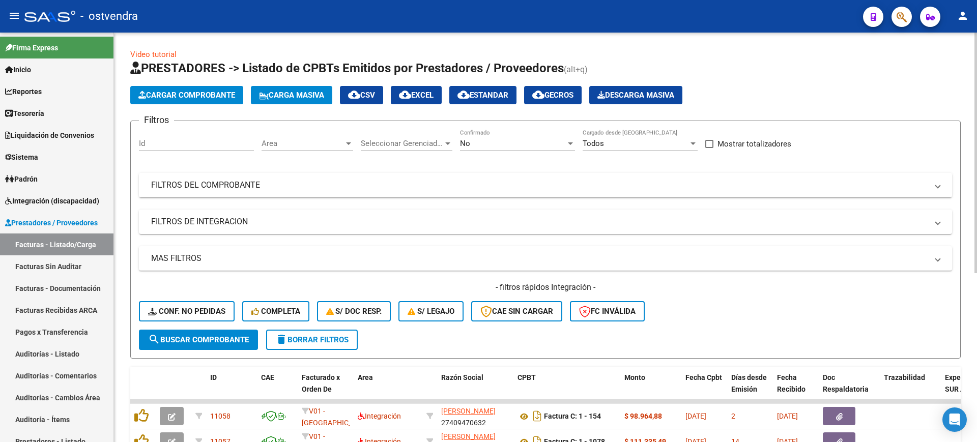
click at [473, 133] on div "No Confirmado" at bounding box center [517, 140] width 115 height 22
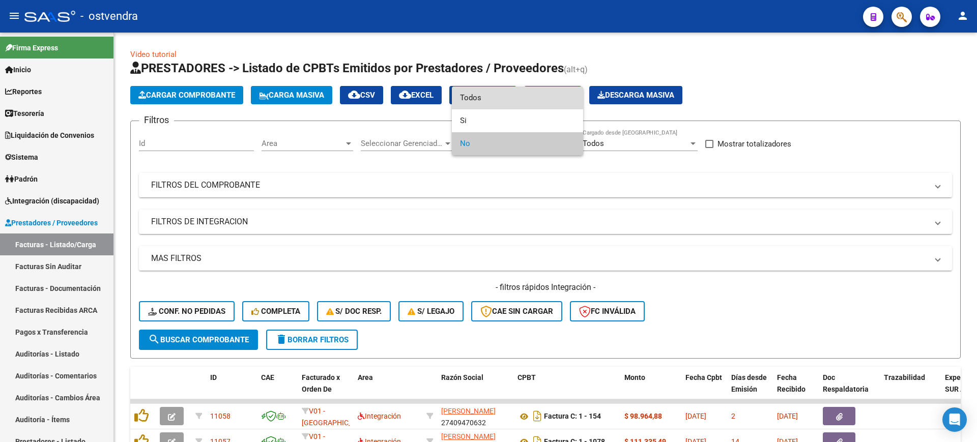
click at [490, 99] on span "Todos" at bounding box center [517, 98] width 115 height 23
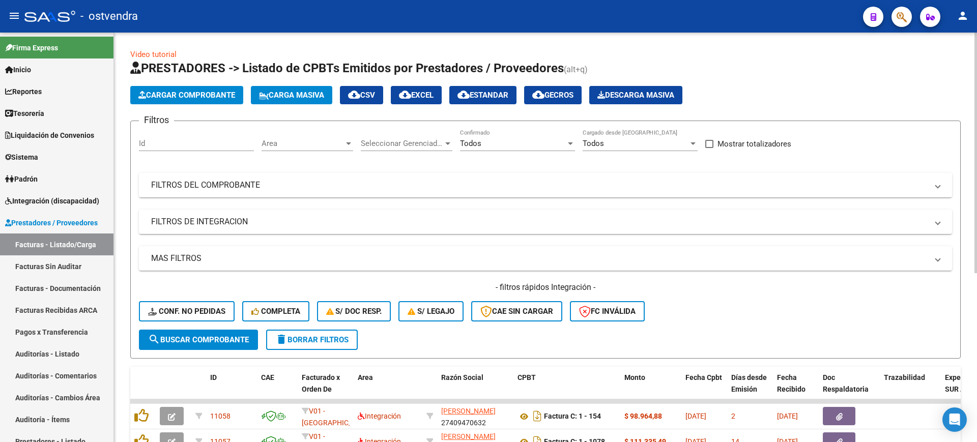
click at [302, 192] on mat-expansion-panel-header "FILTROS DEL COMPROBANTE" at bounding box center [546, 185] width 814 height 24
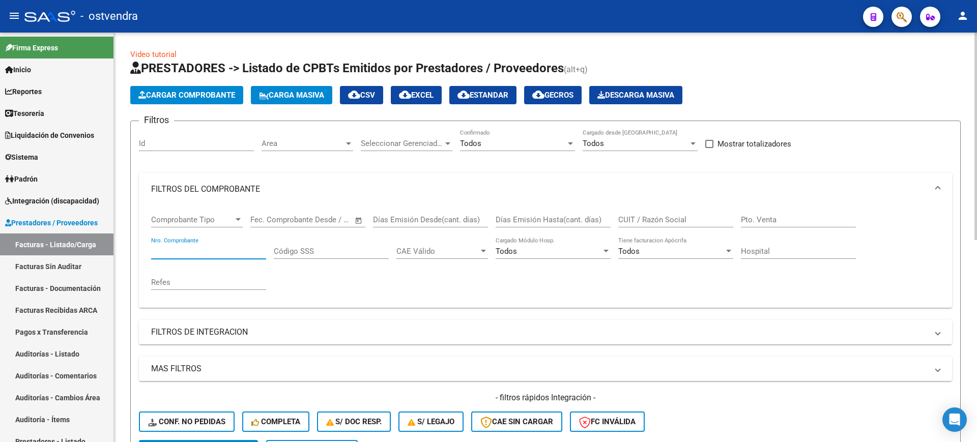
click at [215, 247] on input "Nro. Comprobante" at bounding box center [208, 251] width 115 height 9
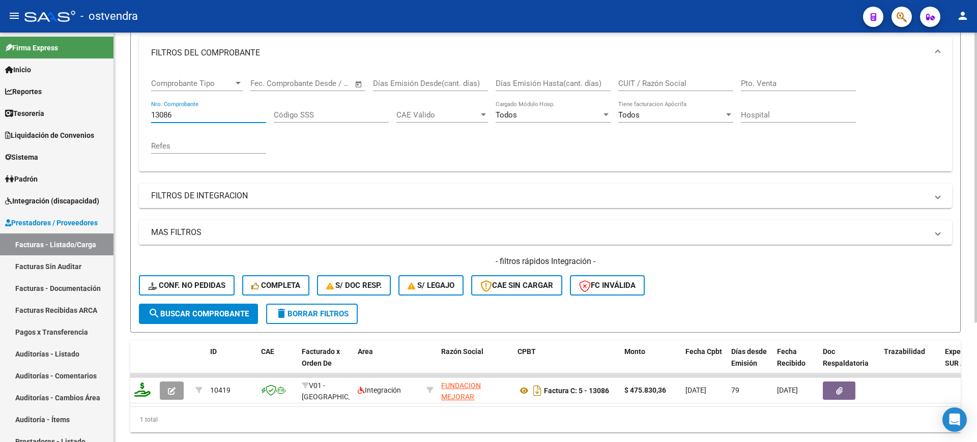
scroll to position [169, 0]
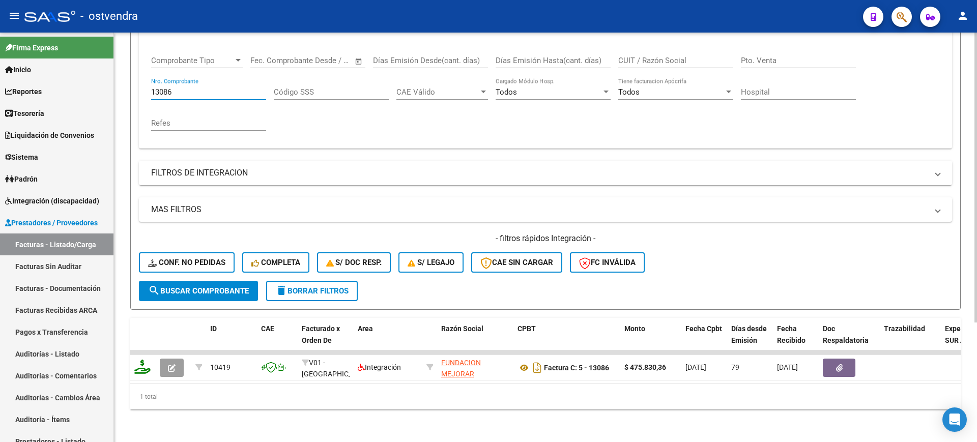
click at [977, 286] on div at bounding box center [976, 297] width 3 height 290
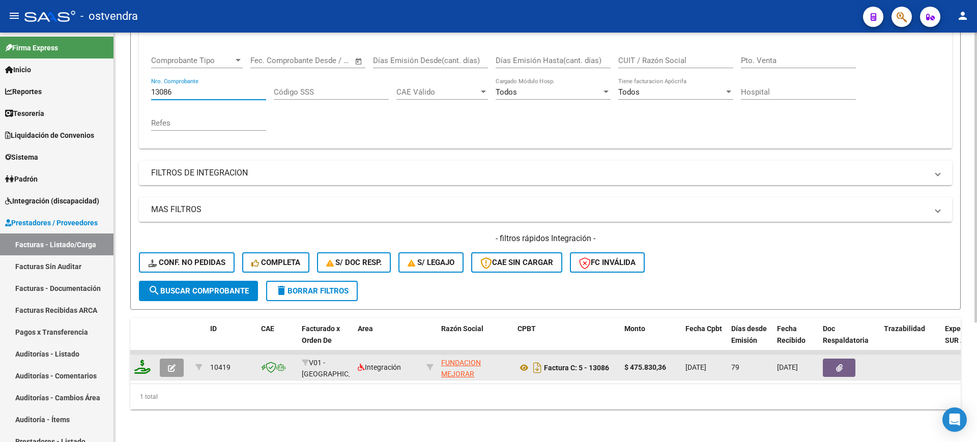
type input "13086"
click at [171, 365] on icon "button" at bounding box center [172, 369] width 8 height 8
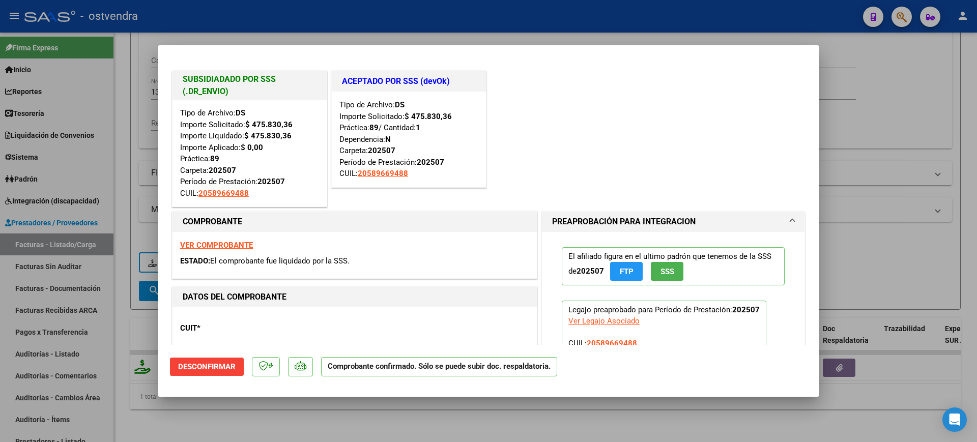
click at [199, 414] on div at bounding box center [488, 221] width 977 height 442
type input "$ 0,00"
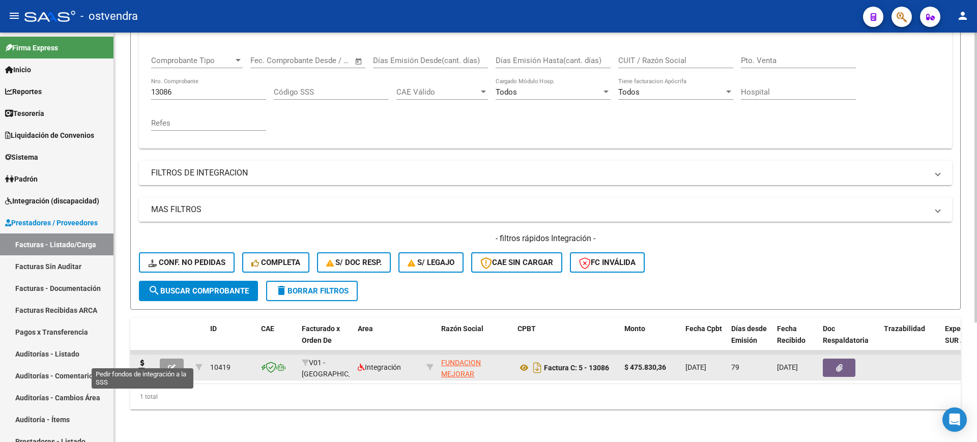
click at [141, 360] on icon at bounding box center [142, 367] width 16 height 14
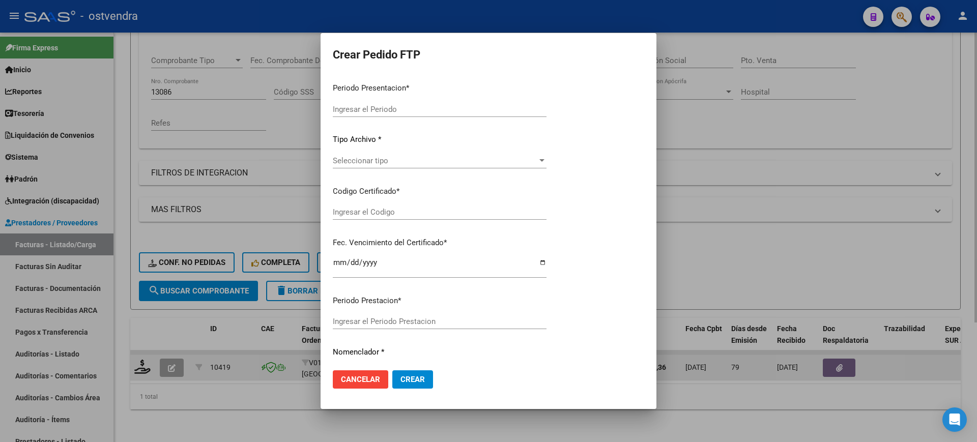
type input "202508"
type input "202507"
type input "$ 475.830,36"
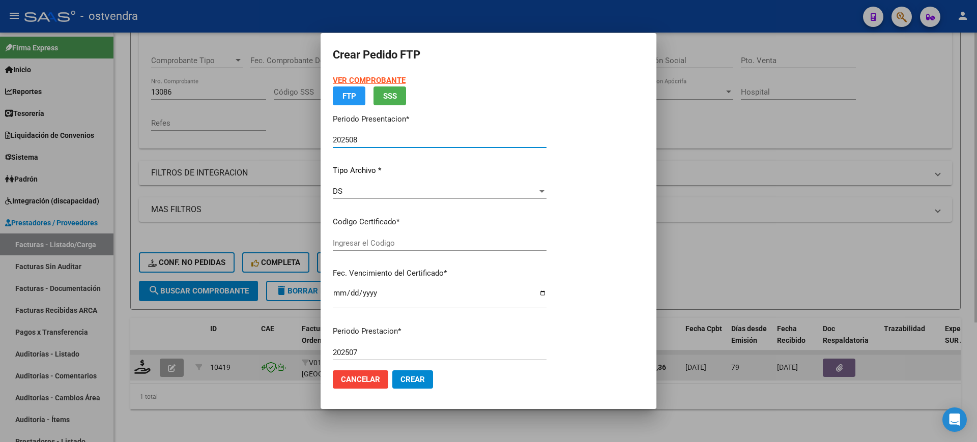
type input "ARG02000589669482024082020290820BUE309"
type input "[DATE]"
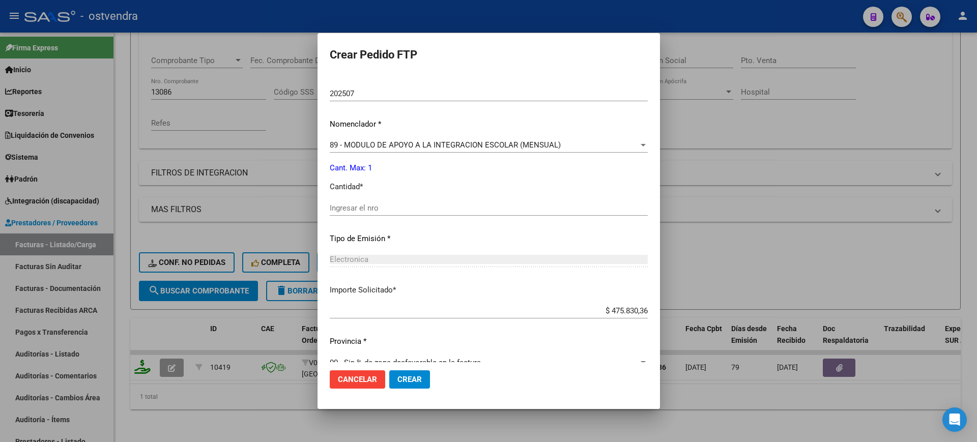
scroll to position [366, 0]
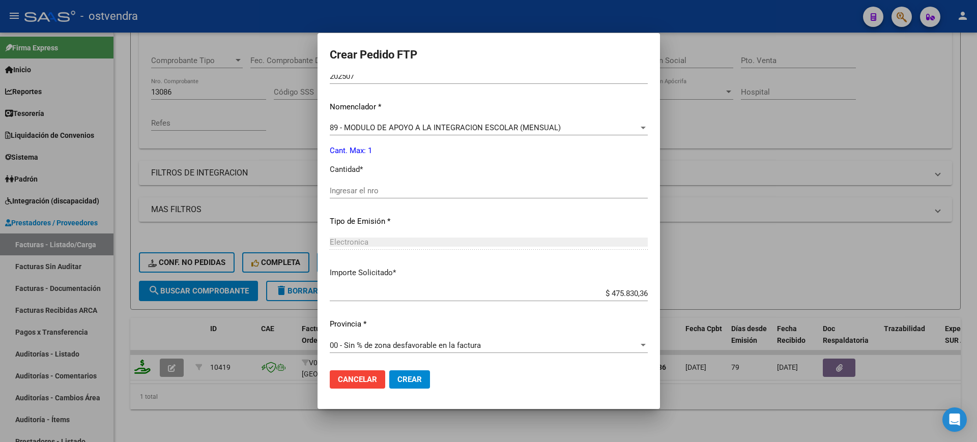
click at [860, 107] on div at bounding box center [488, 221] width 977 height 442
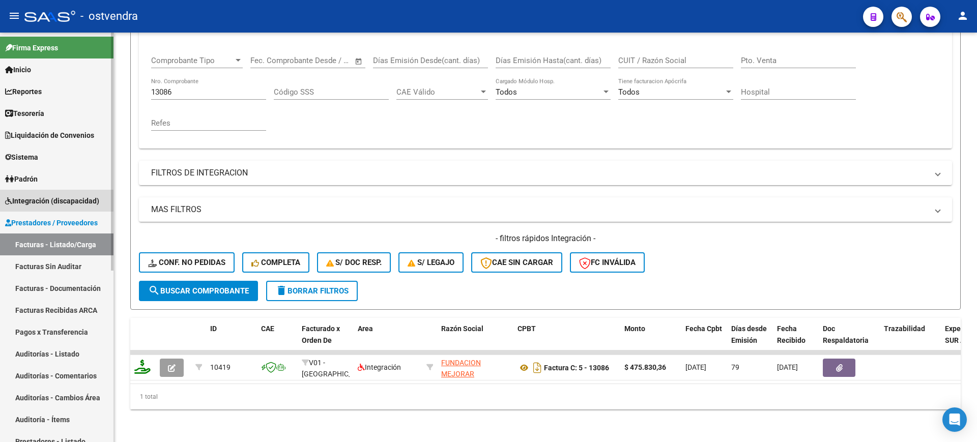
click at [70, 198] on span "Integración (discapacidad)" at bounding box center [52, 200] width 94 height 11
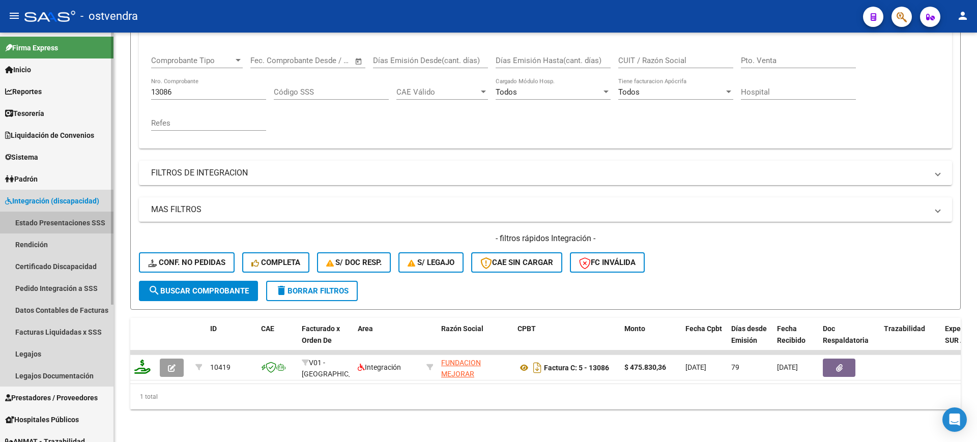
click at [66, 220] on link "Estado Presentaciones SSS" at bounding box center [57, 223] width 114 height 22
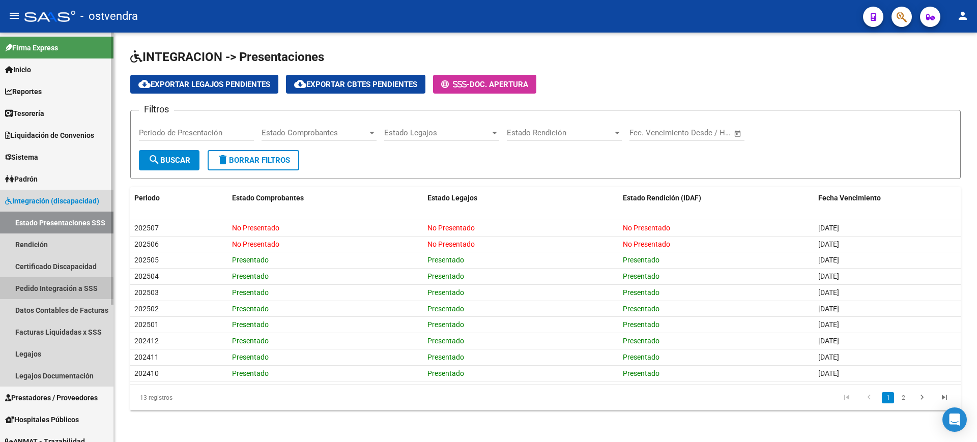
click at [57, 289] on link "Pedido Integración a SSS" at bounding box center [57, 288] width 114 height 22
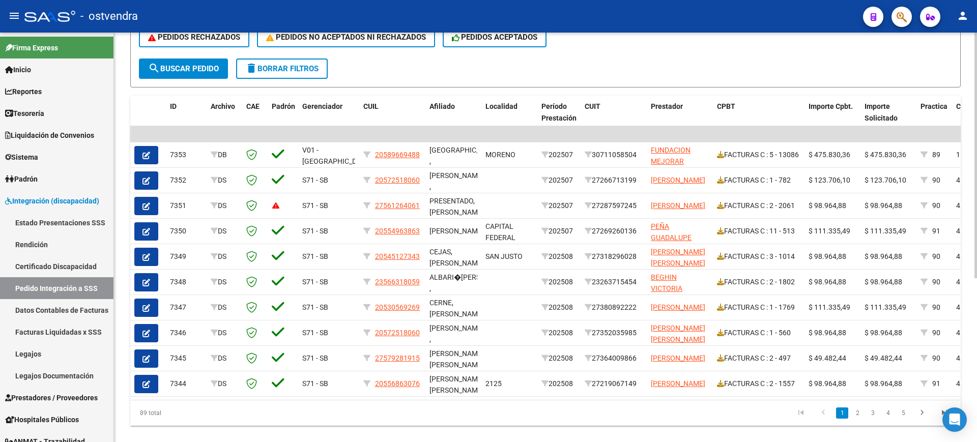
scroll to position [247, 0]
click at [967, 346] on div "DS.DEVOK: Último Archivo SSS publicado hace: 16 días - DS.DEVERR: Último Archiv…" at bounding box center [547, 121] width 866 height 673
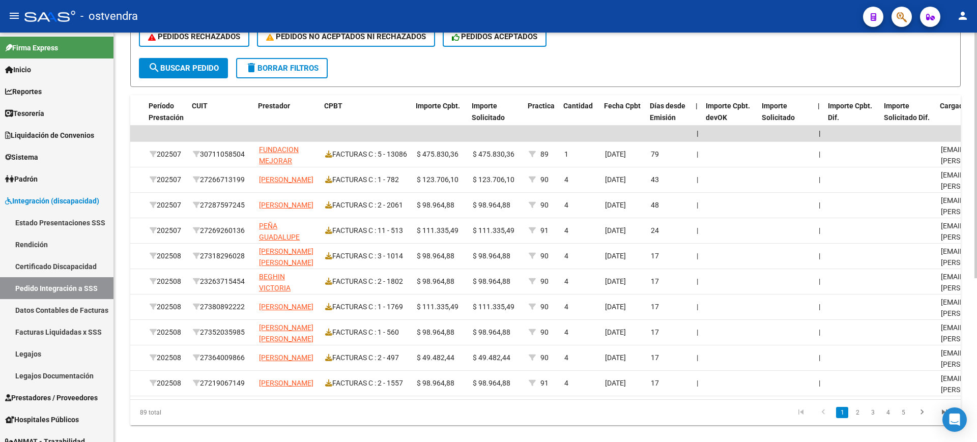
scroll to position [0, 0]
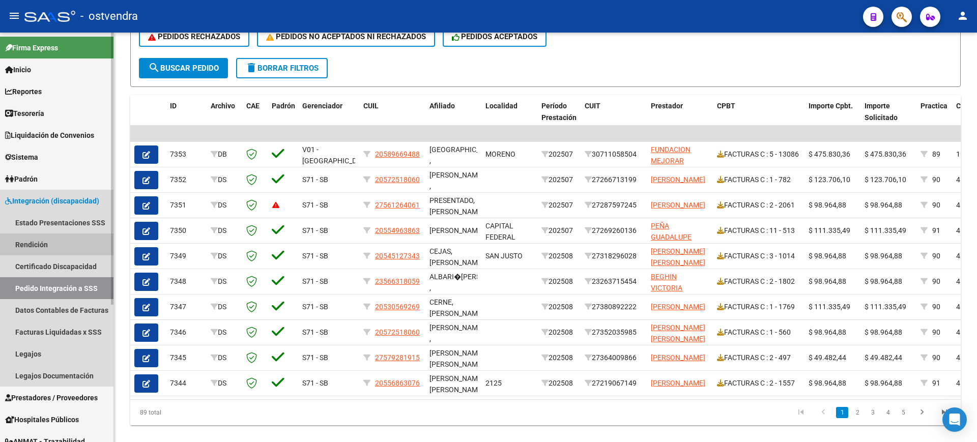
click at [33, 239] on link "Rendición" at bounding box center [57, 245] width 114 height 22
